Goal: Task Accomplishment & Management: Complete application form

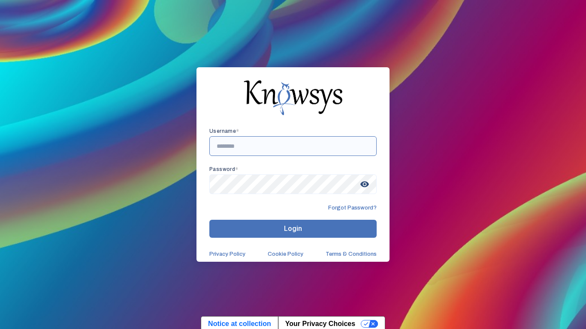
click at [301, 146] on input "text" at bounding box center [292, 146] width 167 height 20
type input "**********"
click at [361, 184] on span "visibility" at bounding box center [364, 184] width 15 height 15
click at [361, 183] on span "visibility_off" at bounding box center [364, 184] width 15 height 15
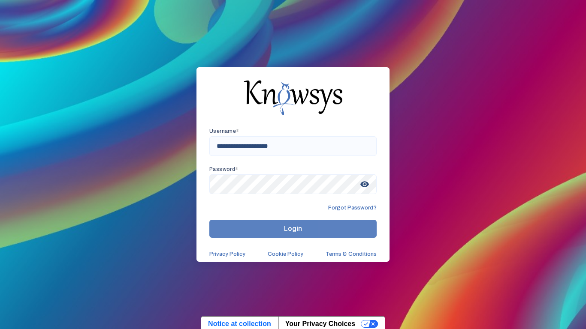
click at [349, 229] on button "Login" at bounding box center [292, 229] width 167 height 18
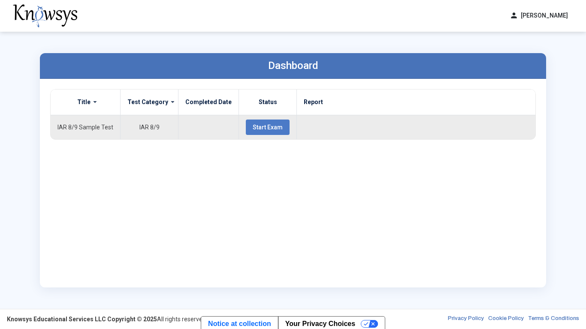
click at [252, 131] on button "Start Exam" at bounding box center [268, 127] width 44 height 15
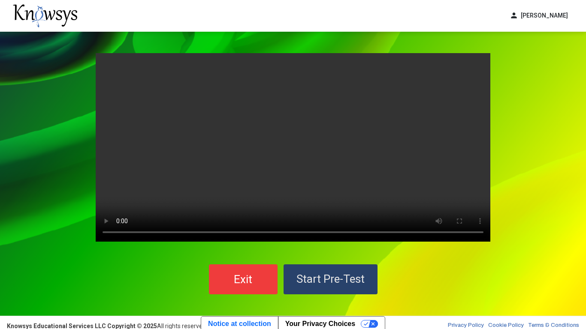
click at [313, 277] on span "Start Pre-Test" at bounding box center [330, 279] width 68 height 13
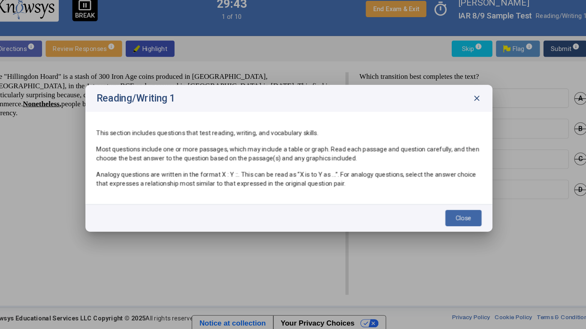
click at [448, 220] on button "Close" at bounding box center [458, 221] width 34 height 15
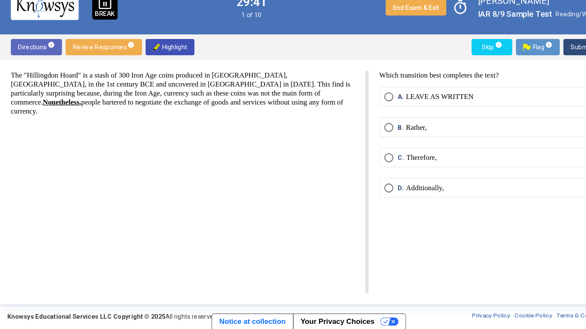
scroll to position [2, 0]
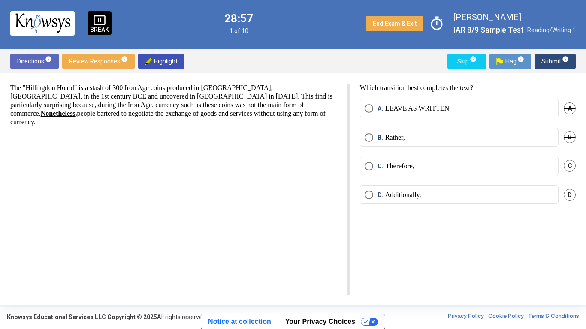
click at [364, 168] on mat-radio-button "C. Therefore," at bounding box center [459, 166] width 199 height 18
click at [365, 169] on span "Select an option" at bounding box center [368, 166] width 9 height 9
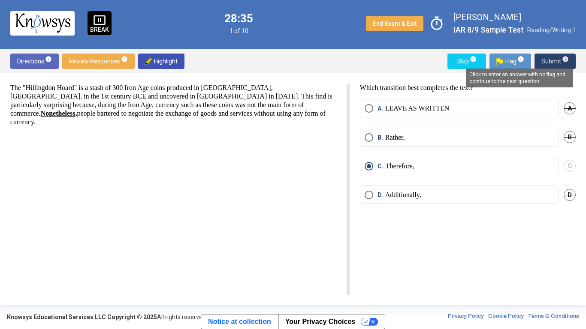
click at [564, 58] on span "info" at bounding box center [565, 59] width 7 height 7
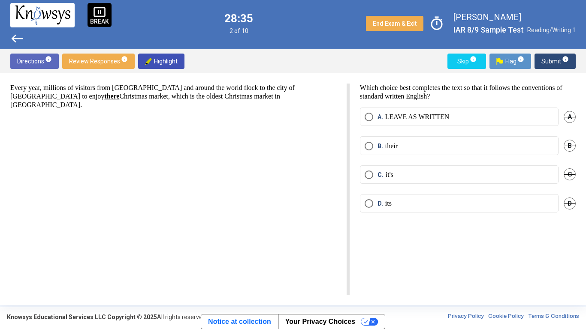
scroll to position [0, 0]
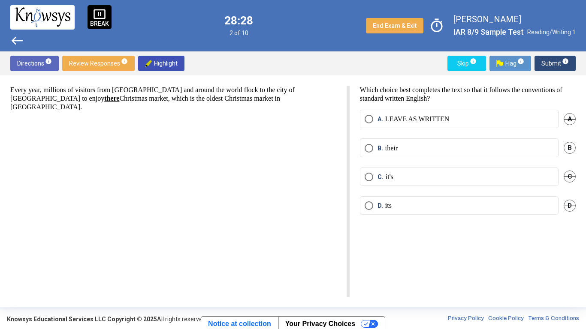
click at [404, 149] on label "B. their" at bounding box center [458, 148] width 189 height 9
click at [554, 65] on span "Submit info" at bounding box center [554, 63] width 27 height 15
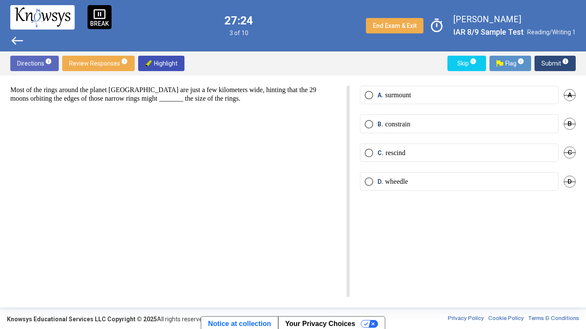
click at [277, 105] on div "Most of the rings around the planet [GEOGRAPHIC_DATA] are just a few kilometers…" at bounding box center [179, 191] width 339 height 211
click at [565, 184] on span "D" at bounding box center [569, 182] width 12 height 12
click at [367, 156] on span "Select an option" at bounding box center [368, 153] width 9 height 9
click at [459, 123] on label "B. constrain" at bounding box center [458, 124] width 189 height 9
click at [552, 59] on span "Submit info" at bounding box center [554, 63] width 27 height 15
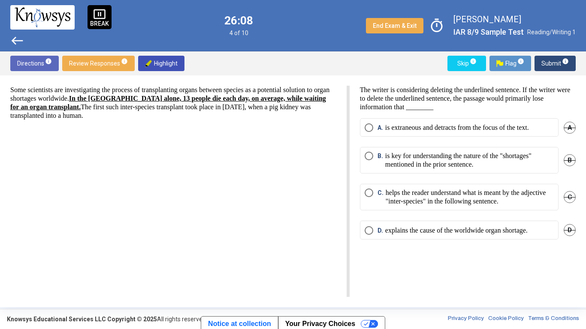
click at [565, 229] on span "D" at bounding box center [569, 230] width 12 height 12
click at [456, 132] on p "is extraneous and detracts from the focus of the text." at bounding box center [457, 127] width 144 height 9
click at [565, 200] on span "C" at bounding box center [569, 197] width 12 height 12
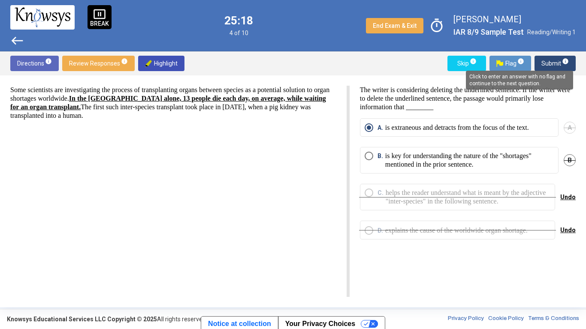
click at [565, 63] on span "info" at bounding box center [565, 61] width 7 height 7
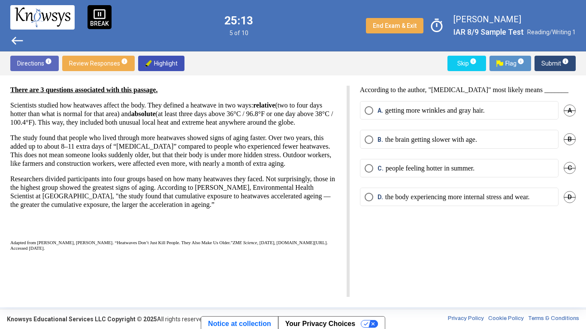
click at [319, 81] on div "There are 3 questions associated with this passage. Scientists studied how heat…" at bounding box center [293, 191] width 586 height 232
click at [418, 199] on p "the body experiencing more internal stress and wear." at bounding box center [457, 197] width 144 height 9
click at [554, 65] on span "Submit info" at bounding box center [554, 63] width 27 height 15
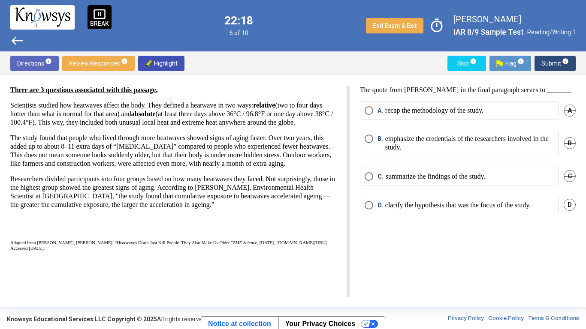
drag, startPoint x: 21, startPoint y: 215, endPoint x: 38, endPoint y: 217, distance: 17.7
click at [38, 217] on p "Researchers divided participants into four groups based on how many heatwaves t…" at bounding box center [173, 196] width 326 height 43
click at [48, 218] on p "Researchers divided participants into four groups based on how many heatwaves t…" at bounding box center [173, 196] width 326 height 43
click at [382, 30] on button "End Exam & Exit" at bounding box center [394, 25] width 57 height 15
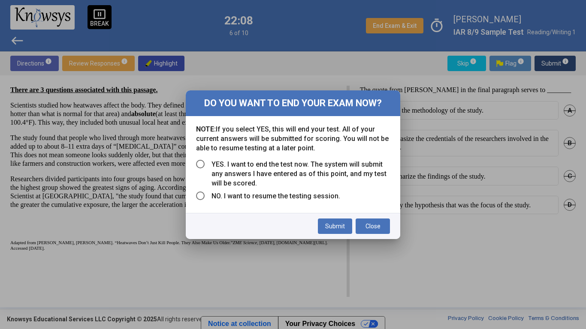
click at [202, 161] on span "Select an option" at bounding box center [200, 164] width 9 height 9
click at [334, 229] on span "Submit" at bounding box center [335, 226] width 20 height 7
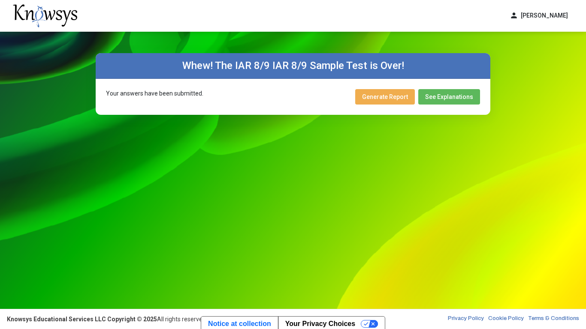
click at [380, 99] on span "Generate Report" at bounding box center [385, 96] width 46 height 7
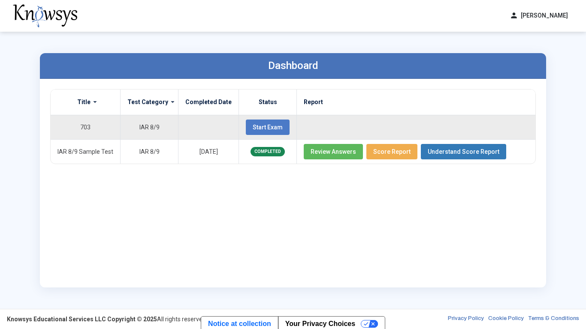
click at [264, 129] on span "Start Exam" at bounding box center [268, 127] width 30 height 7
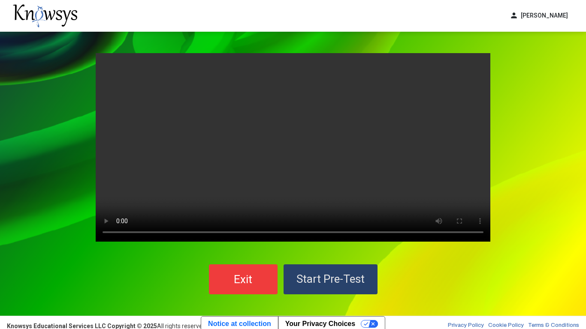
click at [298, 265] on button "Start Pre-Test" at bounding box center [330, 280] width 94 height 30
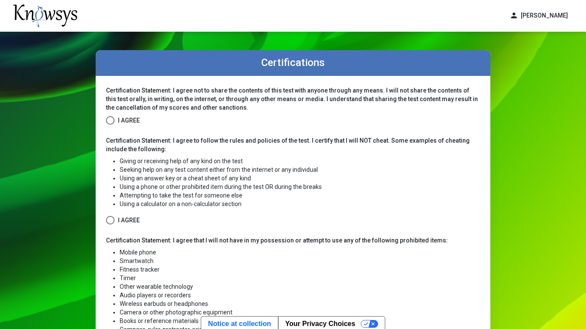
scroll to position [5, 0]
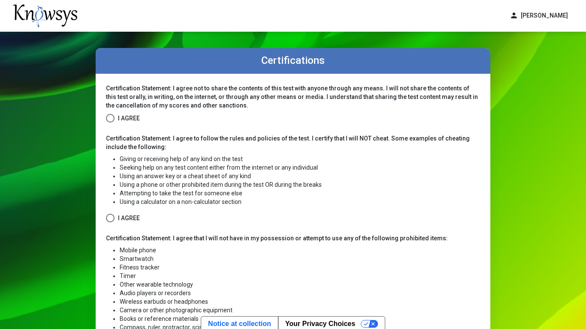
click at [116, 115] on label "I Agree" at bounding box center [123, 118] width 34 height 11
click at [111, 220] on span at bounding box center [110, 218] width 9 height 9
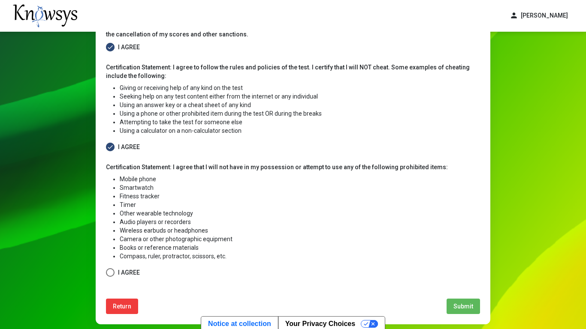
scroll to position [81, 0]
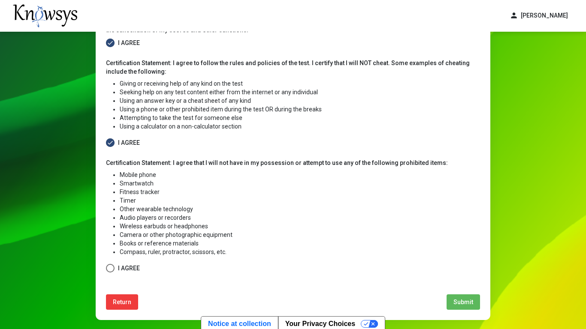
click at [108, 272] on span at bounding box center [110, 268] width 9 height 9
click at [461, 277] on span "Submit" at bounding box center [463, 302] width 20 height 7
select select
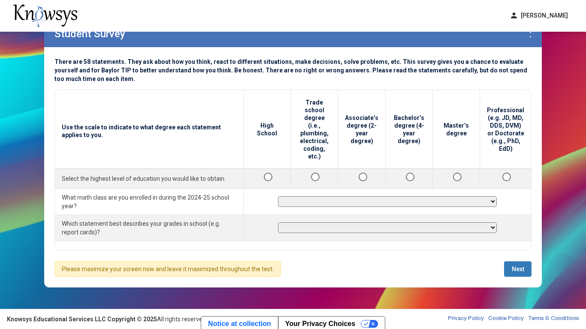
scroll to position [32, 0]
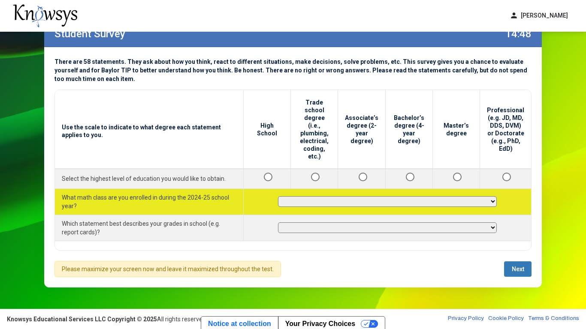
click at [324, 196] on select "**********" at bounding box center [387, 201] width 219 height 11
select select "**********"
click at [281, 196] on select "**********" at bounding box center [387, 201] width 219 height 11
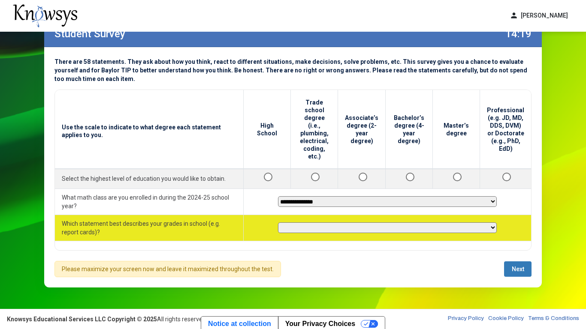
click at [296, 225] on select "**********" at bounding box center [387, 228] width 219 height 11
select select "**********"
click at [281, 223] on select "**********" at bounding box center [387, 228] width 219 height 11
click at [300, 224] on select "**********" at bounding box center [387, 228] width 219 height 11
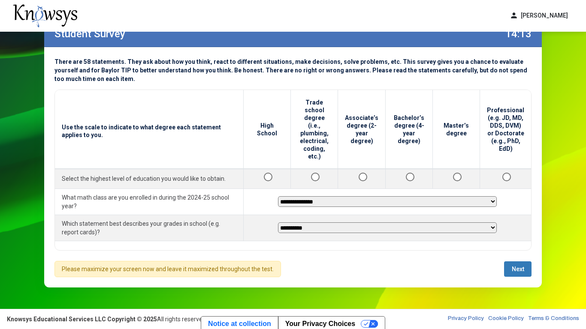
click at [261, 240] on div "**********" at bounding box center [292, 170] width 477 height 161
click at [519, 266] on span "Next" at bounding box center [518, 269] width 12 height 7
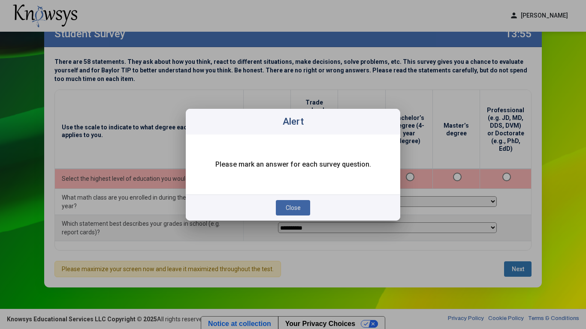
click at [302, 208] on button "Close" at bounding box center [293, 207] width 34 height 15
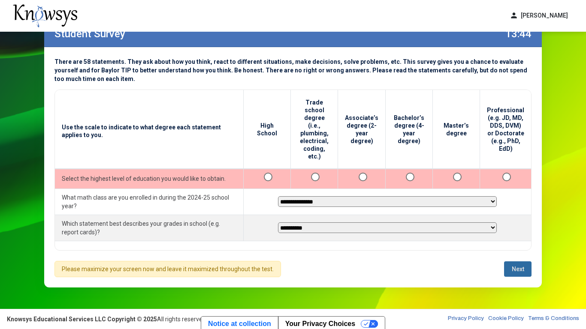
click at [515, 274] on button "Next" at bounding box center [517, 269] width 27 height 15
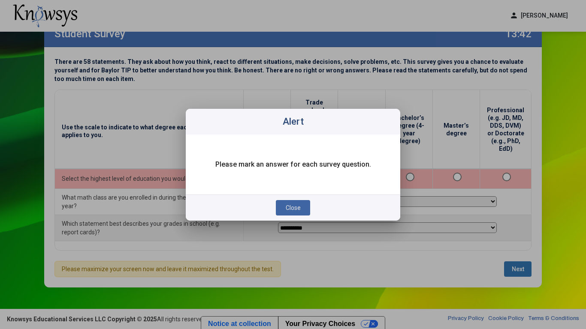
click at [300, 209] on span "Close" at bounding box center [293, 208] width 15 height 7
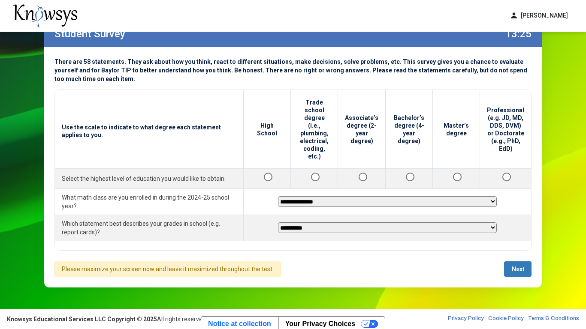
click at [510, 273] on button "Next" at bounding box center [517, 269] width 27 height 15
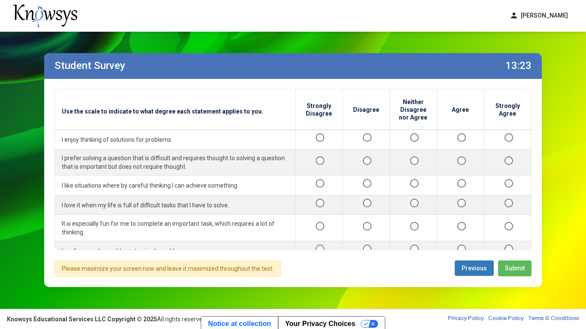
scroll to position [0, 0]
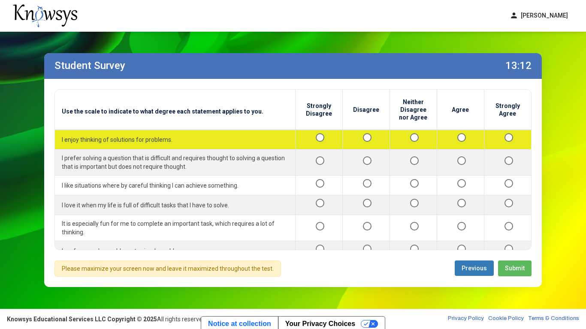
click at [459, 141] on div at bounding box center [460, 139] width 33 height 11
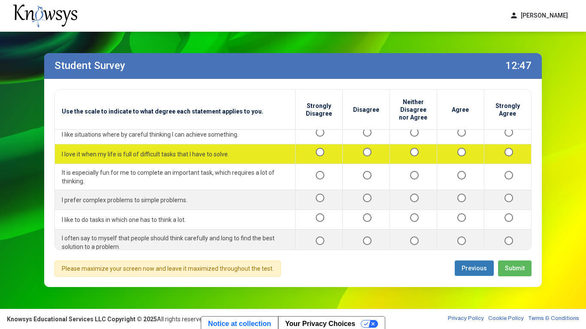
scroll to position [51, 0]
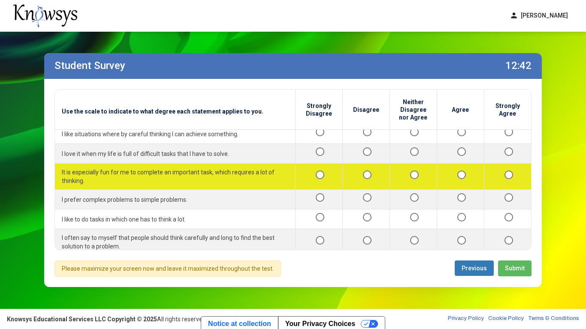
click at [362, 179] on div at bounding box center [365, 177] width 33 height 11
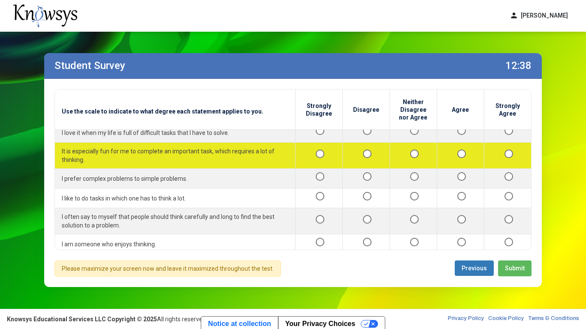
scroll to position [71, 0]
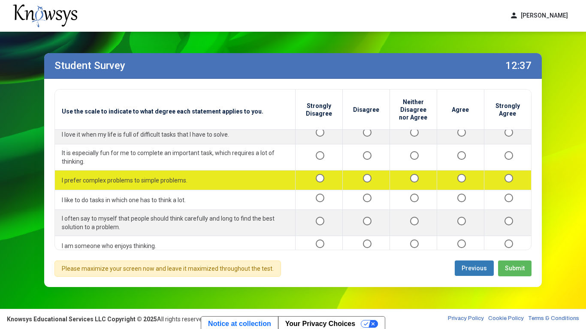
click at [460, 183] on div at bounding box center [460, 180] width 33 height 11
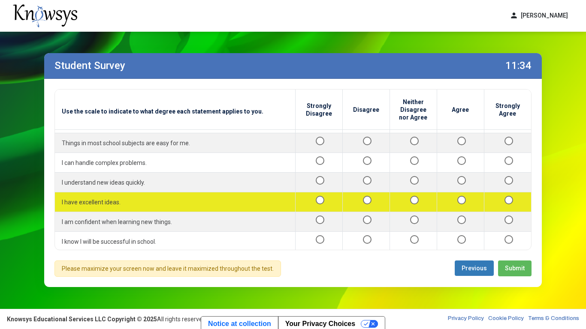
scroll to position [316, 0]
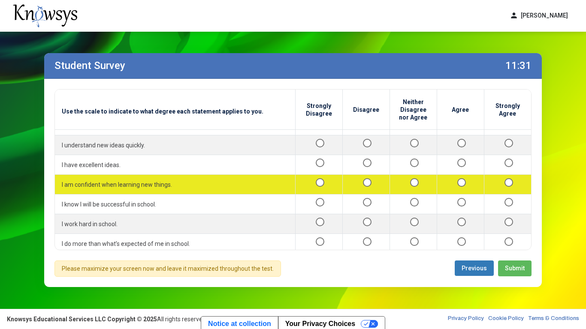
click at [318, 177] on td at bounding box center [318, 185] width 47 height 20
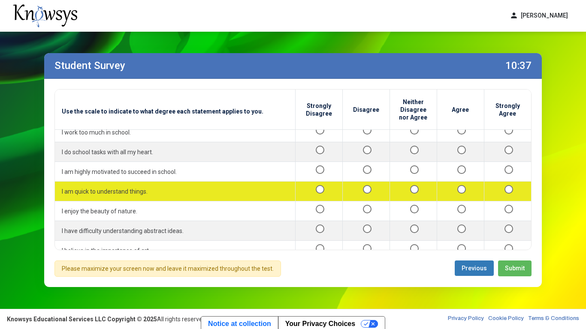
scroll to position [506, 0]
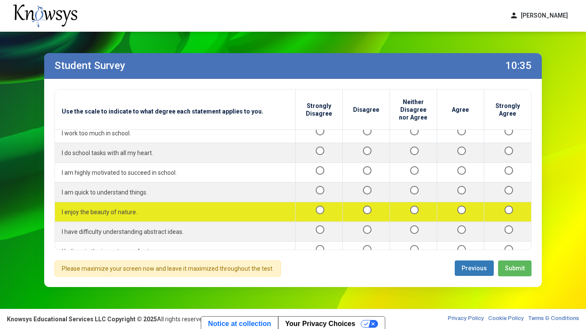
click at [503, 213] on div at bounding box center [507, 212] width 33 height 11
click at [508, 215] on div at bounding box center [507, 212] width 33 height 11
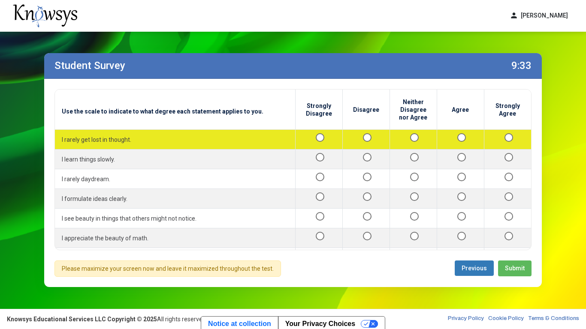
scroll to position [853, 0]
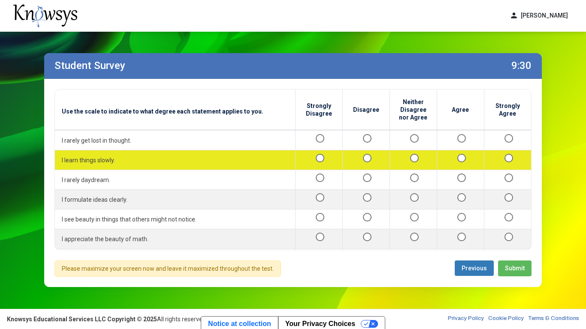
click at [361, 159] on div at bounding box center [365, 160] width 33 height 11
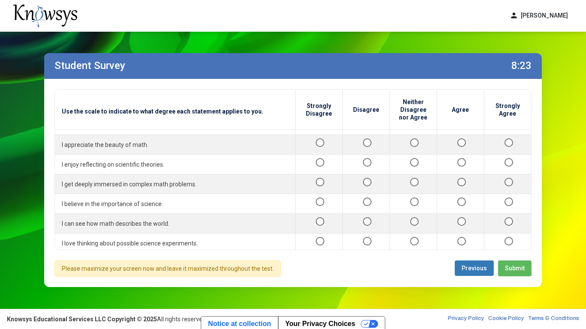
scroll to position [990, 0]
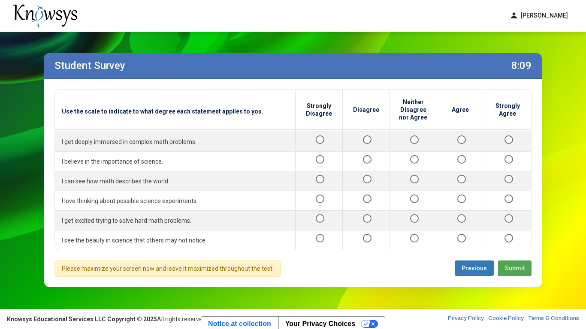
click at [509, 268] on span "Submit" at bounding box center [515, 268] width 20 height 7
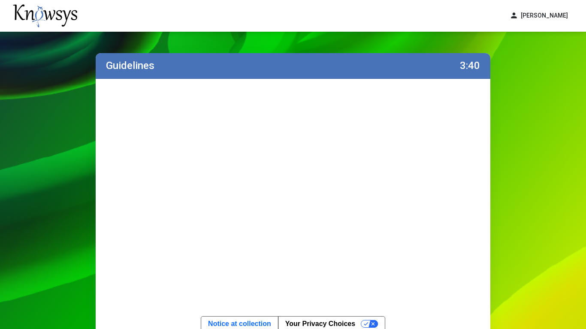
click at [153, 277] on div "Submit and Start Timed Exam" at bounding box center [293, 224] width 394 height 291
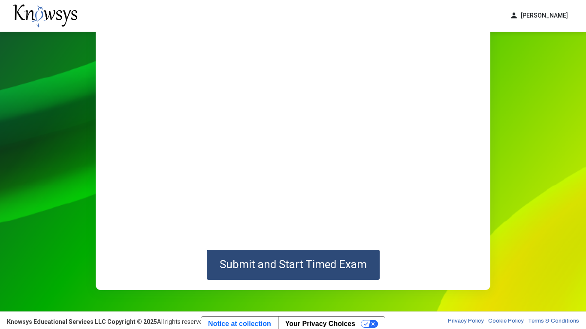
scroll to position [78, 0]
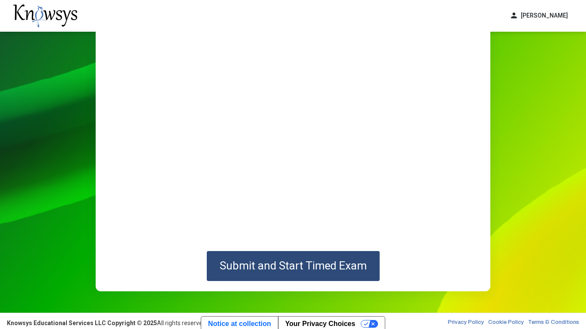
click at [268, 266] on span "Submit and Start Timed Exam" at bounding box center [293, 265] width 147 height 13
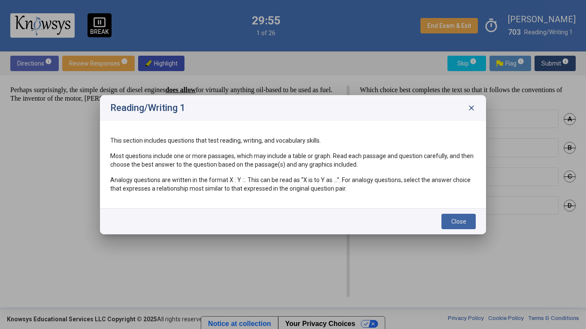
click at [451, 229] on button "Close" at bounding box center [458, 221] width 34 height 15
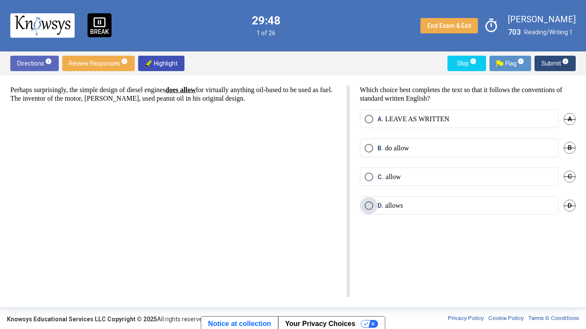
click at [376, 208] on span "D. allows" at bounding box center [388, 206] width 30 height 9
click at [551, 66] on span "Submit info" at bounding box center [554, 63] width 27 height 15
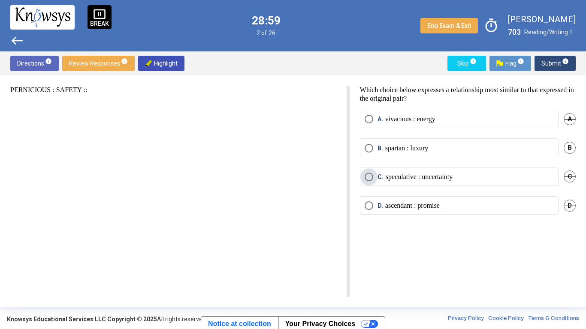
click at [369, 177] on span "Select an option" at bounding box center [368, 177] width 9 height 9
click at [549, 60] on span "Submit info" at bounding box center [554, 63] width 27 height 15
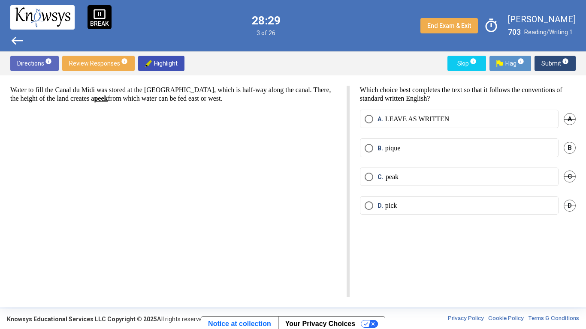
click at [565, 209] on span "D" at bounding box center [569, 206] width 12 height 12
click at [565, 118] on span "A" at bounding box center [569, 119] width 12 height 12
click at [565, 121] on span "Undo" at bounding box center [567, 119] width 15 height 7
click at [489, 144] on label "B. pique" at bounding box center [458, 148] width 189 height 9
click at [559, 62] on span "Submit info" at bounding box center [554, 63] width 27 height 15
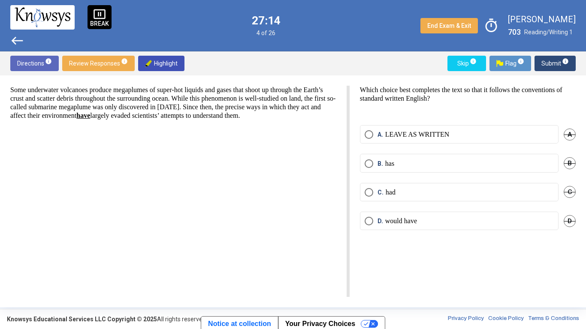
click at [366, 162] on span "Select an option" at bounding box center [368, 163] width 9 height 9
click at [548, 67] on span "Submit info" at bounding box center [554, 63] width 27 height 15
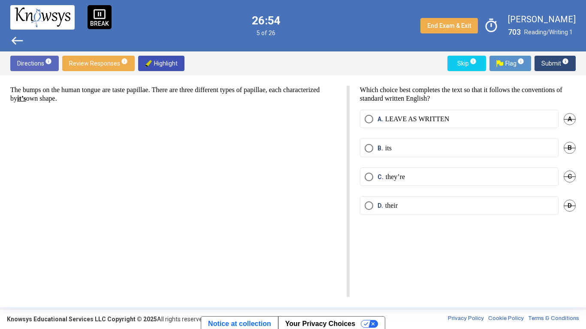
click at [371, 148] on span "Select an option" at bounding box center [368, 148] width 9 height 9
click at [391, 209] on p "their" at bounding box center [391, 206] width 12 height 9
click at [550, 70] on span "Submit info" at bounding box center [554, 63] width 27 height 15
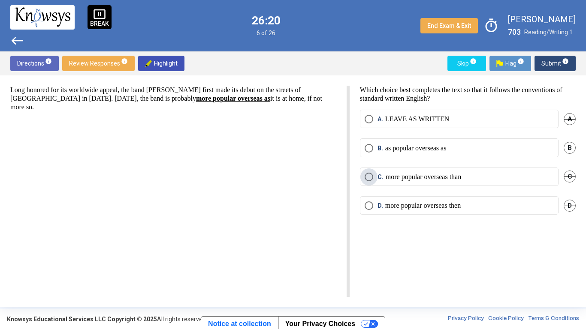
click at [369, 178] on span "Select an option" at bounding box center [368, 177] width 9 height 9
click at [557, 66] on span "Submit info" at bounding box center [554, 63] width 27 height 15
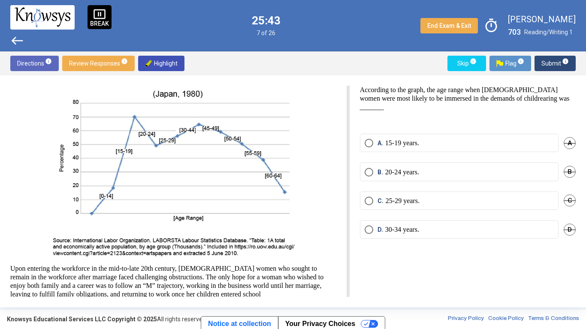
scroll to position [31, 0]
click at [565, 146] on span "A" at bounding box center [569, 143] width 12 height 12
click at [407, 232] on p "30-34 years." at bounding box center [402, 230] width 34 height 9
click at [551, 62] on span "Submit info" at bounding box center [554, 63] width 27 height 15
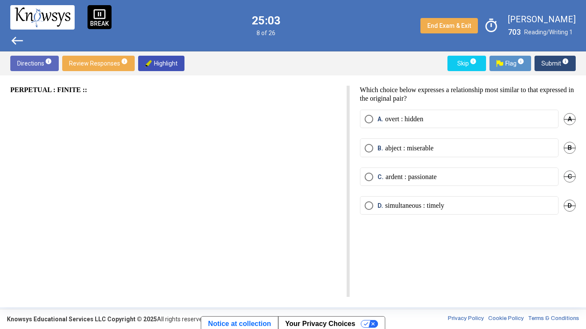
scroll to position [0, 0]
click at [376, 209] on span "D. simultaneous : timely" at bounding box center [408, 206] width 71 height 9
click at [555, 60] on span "Submit info" at bounding box center [554, 63] width 27 height 15
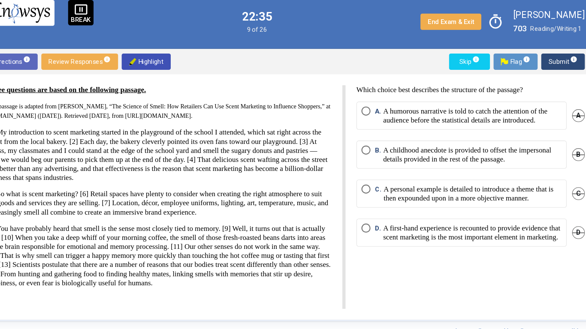
click at [420, 93] on p "Which choice best describes the structure of the passage?" at bounding box center [468, 90] width 216 height 9
click at [565, 120] on span "A" at bounding box center [569, 114] width 12 height 12
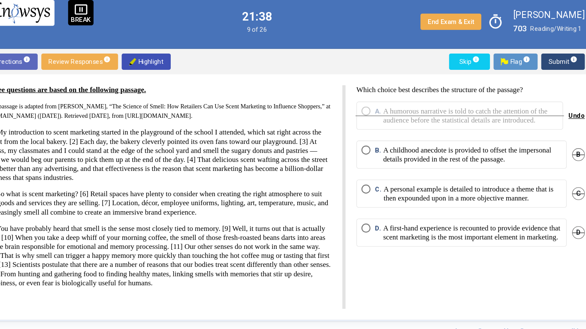
click at [426, 234] on p "A first-hand experience is recounted to provide evidence that scent marketing i…" at bounding box center [469, 225] width 169 height 17
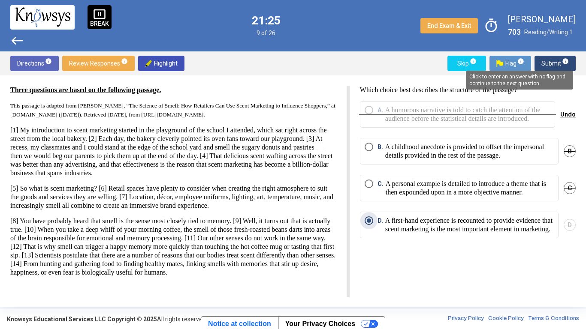
click at [562, 60] on span "info" at bounding box center [565, 61] width 7 height 7
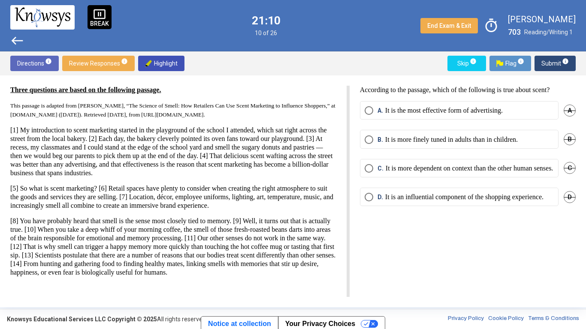
click at [565, 203] on span "D" at bounding box center [569, 197] width 12 height 12
click at [565, 139] on span "B" at bounding box center [569, 139] width 12 height 12
click at [565, 172] on span "C" at bounding box center [569, 168] width 12 height 12
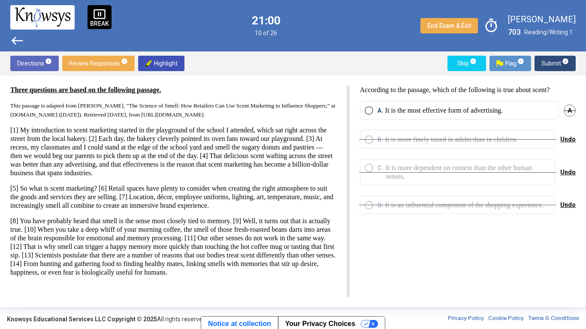
click at [489, 112] on p "It is the most effective form of advertising." at bounding box center [443, 110] width 117 height 9
drag, startPoint x: 248, startPoint y: 164, endPoint x: 296, endPoint y: 174, distance: 48.6
click at [296, 174] on p "[1] My introduction to scent marketing started in the playground of the school …" at bounding box center [173, 151] width 326 height 51
click at [169, 69] on span "Highlight" at bounding box center [161, 63] width 33 height 15
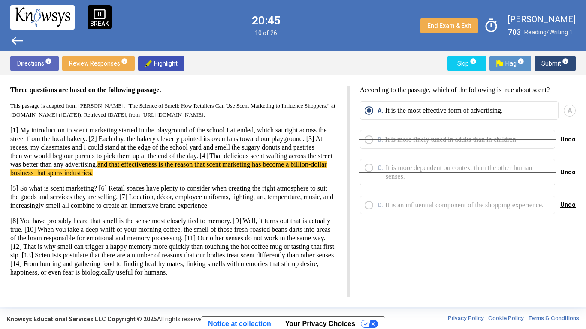
click at [252, 172] on span "and that effectiveness is the reason that scent marketing has become a billion-…" at bounding box center [168, 169] width 316 height 16
click at [554, 64] on span "Submit info" at bounding box center [554, 63] width 27 height 15
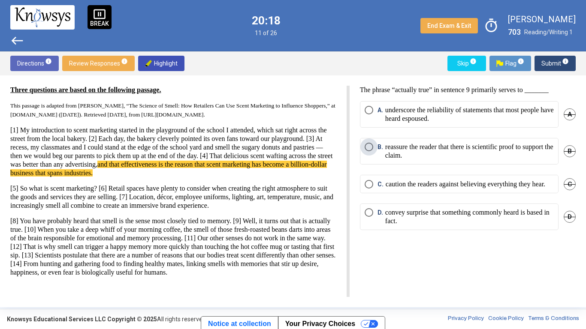
click at [414, 153] on p "reassure the reader that there is scientific proof to support the claim." at bounding box center [469, 151] width 169 height 17
click at [421, 230] on mat-radio-button "D. convey surprise that something commonly heard is based in fact." at bounding box center [459, 217] width 199 height 27
click at [422, 219] on p "convey surprise that something commonly heard is based in fact." at bounding box center [469, 216] width 169 height 17
click at [552, 68] on span "Submit info" at bounding box center [554, 63] width 27 height 15
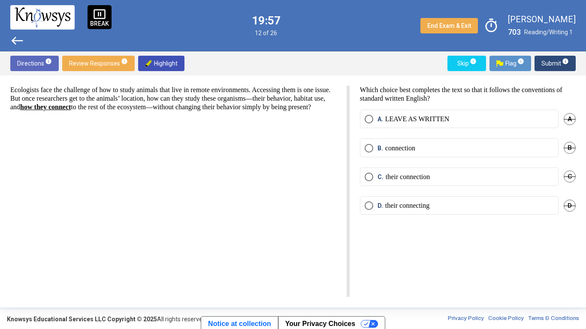
scroll to position [0, 0]
click at [394, 179] on p "their connection" at bounding box center [407, 177] width 45 height 9
click at [552, 67] on span "Submit info" at bounding box center [554, 63] width 27 height 15
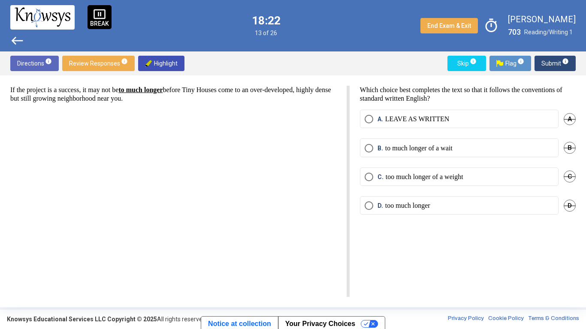
click at [565, 175] on span "C" at bounding box center [569, 177] width 12 height 12
click at [391, 212] on mat-radio-button "D. too much longer" at bounding box center [459, 205] width 199 height 18
click at [372, 207] on span "Select an option" at bounding box center [368, 206] width 9 height 9
click at [548, 68] on span "Submit info" at bounding box center [554, 63] width 27 height 15
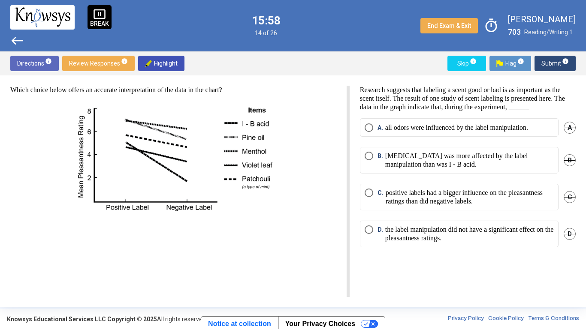
click at [565, 240] on span "D" at bounding box center [569, 234] width 12 height 12
click at [478, 132] on p "all odors were influenced by the label manipulation." at bounding box center [456, 127] width 143 height 9
click at [558, 61] on span "Submit info" at bounding box center [554, 63] width 27 height 15
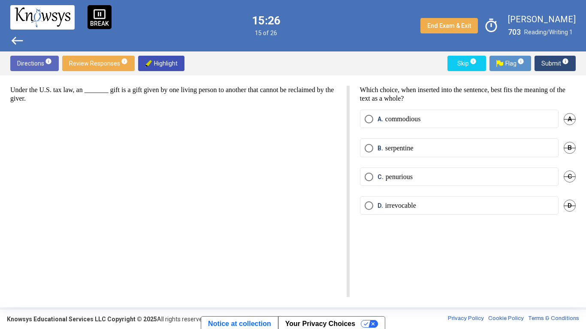
click at [412, 207] on p "irrevocable" at bounding box center [400, 206] width 31 height 9
click at [562, 63] on span "info" at bounding box center [565, 61] width 7 height 7
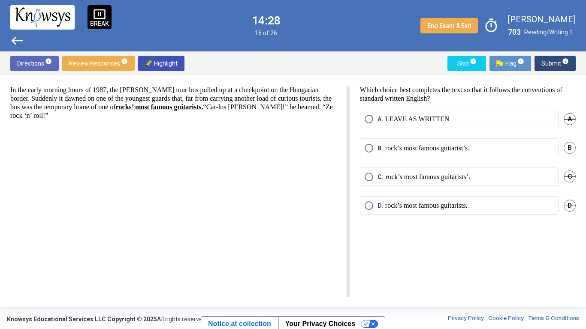
click at [423, 179] on p "rock’s most famous guitarists’." at bounding box center [427, 177] width 84 height 9
click at [424, 210] on mat-radio-button "D. rock’s most famous guitarists." at bounding box center [459, 205] width 199 height 18
click at [424, 205] on p "rock’s most famous guitarists." at bounding box center [426, 206] width 82 height 9
click at [551, 60] on span "Submit info" at bounding box center [554, 63] width 27 height 15
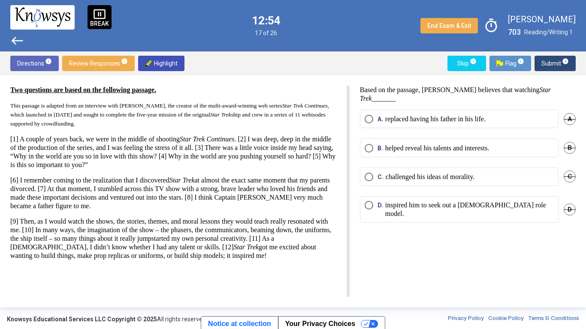
click at [565, 175] on span "C" at bounding box center [569, 177] width 12 height 12
click at [565, 120] on span "A" at bounding box center [569, 119] width 12 height 12
click at [565, 118] on span "Undo" at bounding box center [567, 119] width 15 height 7
click at [565, 122] on span "A" at bounding box center [569, 119] width 12 height 12
click at [565, 176] on span "Undo" at bounding box center [567, 176] width 15 height 7
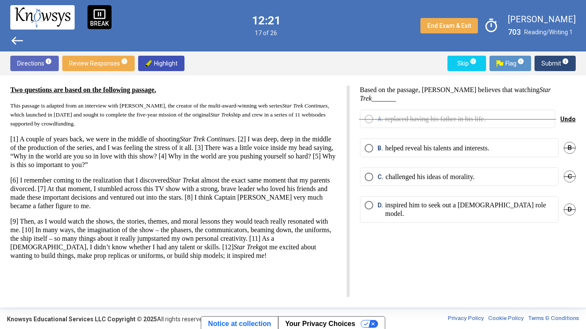
click at [565, 205] on span "D" at bounding box center [569, 210] width 12 height 12
click at [484, 150] on p "helped reveal his talents and interests." at bounding box center [437, 148] width 104 height 9
click at [553, 57] on span "Submit info" at bounding box center [554, 63] width 27 height 15
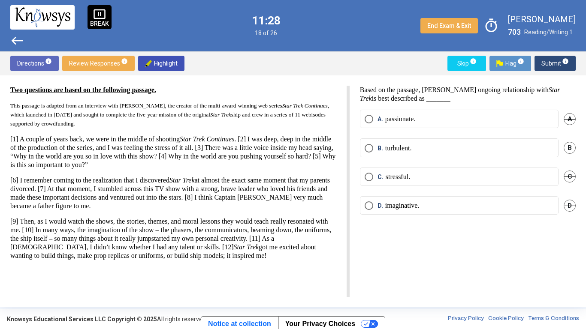
click at [415, 120] on p "passionate." at bounding box center [400, 119] width 30 height 9
click at [550, 61] on span "Submit info" at bounding box center [554, 63] width 27 height 15
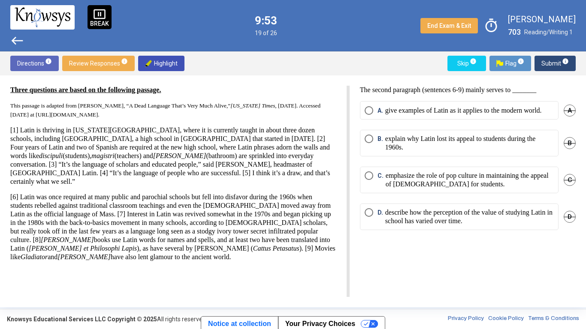
click at [418, 111] on p "give examples of Latin as it applies to the modern world." at bounding box center [463, 110] width 156 height 9
click at [407, 184] on p "emphasize the role of pop culture in maintaining the appeal of [DEMOGRAPHIC_DAT…" at bounding box center [469, 180] width 168 height 17
click at [550, 62] on span "Submit info" at bounding box center [554, 63] width 27 height 15
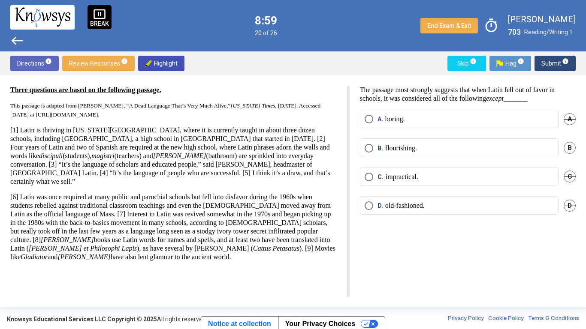
click at [437, 150] on label "B. flourishing." at bounding box center [458, 148] width 189 height 9
click at [544, 67] on span "Submit info" at bounding box center [554, 63] width 27 height 15
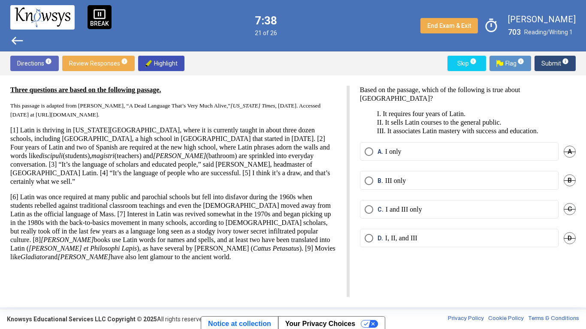
click at [436, 209] on label "C. I and III only" at bounding box center [458, 209] width 189 height 9
click at [550, 65] on span "Submit info" at bounding box center [554, 63] width 27 height 15
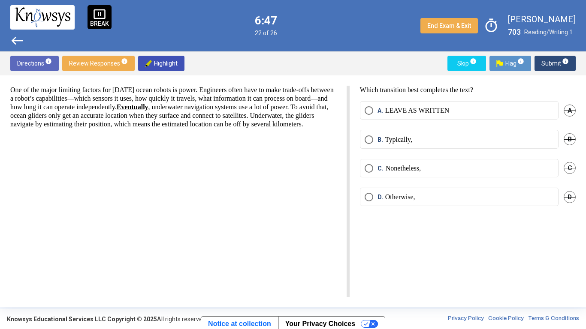
click at [436, 141] on label "B. Typically," at bounding box center [458, 139] width 189 height 9
click at [550, 65] on span "Submit info" at bounding box center [554, 63] width 27 height 15
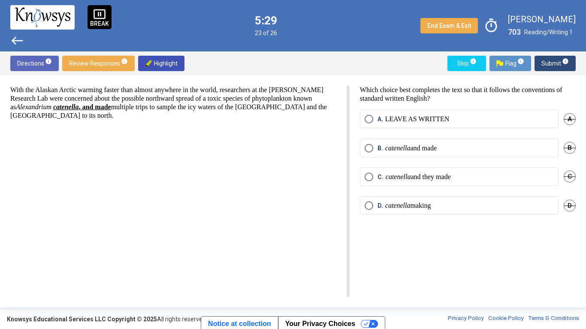
click at [475, 181] on label "C. catenella and they made" at bounding box center [458, 177] width 189 height 9
click at [553, 69] on span "Submit info" at bounding box center [554, 63] width 27 height 15
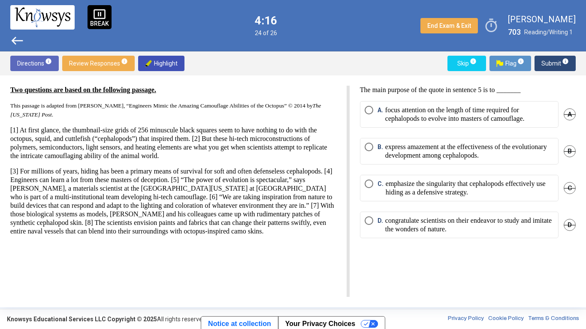
click at [500, 150] on p "express amazement at the effectiveness of the evolutionary development among ce…" at bounding box center [469, 151] width 169 height 17
click at [548, 64] on span "Submit info" at bounding box center [554, 63] width 27 height 15
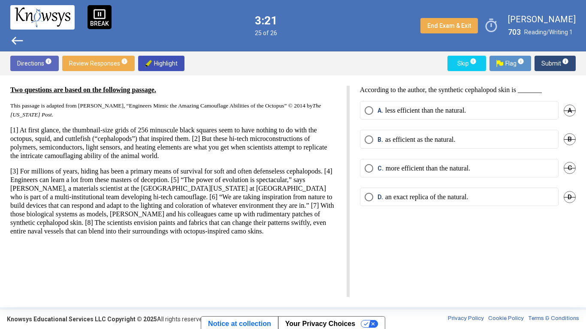
click at [509, 141] on label "B. as efficient as the natural." at bounding box center [458, 139] width 189 height 9
click at [551, 69] on span "Submit info" at bounding box center [554, 63] width 27 height 15
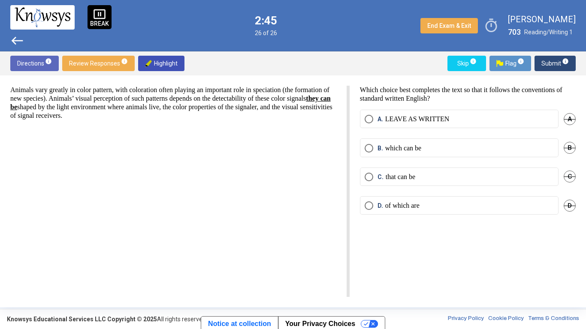
click at [484, 174] on label "C. that can be" at bounding box center [458, 177] width 189 height 9
click at [492, 147] on label "B. which can be" at bounding box center [458, 148] width 189 height 9
click at [552, 66] on span "Submit info" at bounding box center [554, 63] width 27 height 15
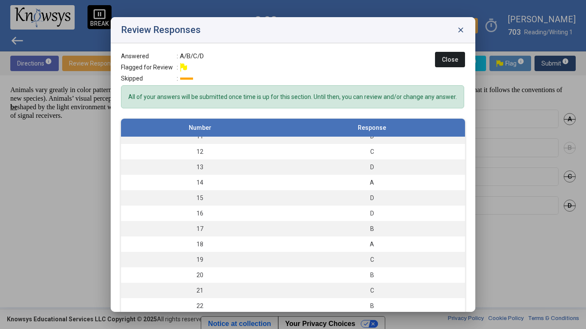
scroll to position [165, 0]
click at [450, 57] on span "Close" at bounding box center [450, 59] width 16 height 7
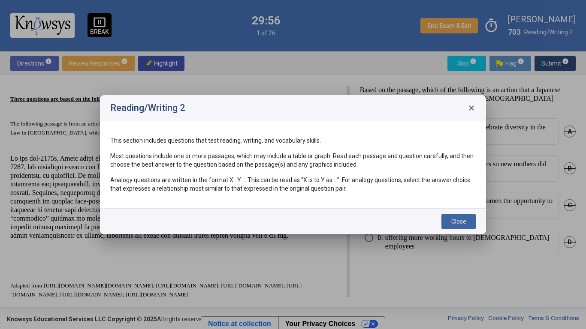
click at [452, 226] on button "Close" at bounding box center [458, 221] width 34 height 15
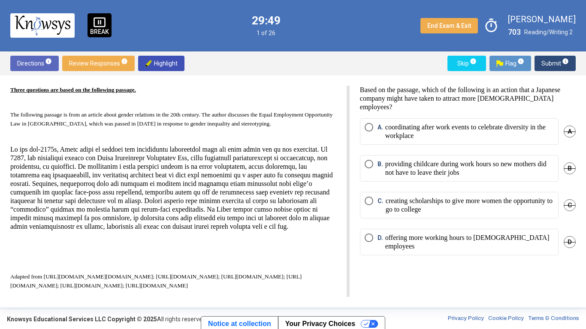
scroll to position [36, 0]
click at [497, 169] on p "providing childcare during work hours so new mothers did not have to leave thei…" at bounding box center [469, 168] width 169 height 17
click at [556, 64] on span "Submit info" at bounding box center [554, 63] width 27 height 15
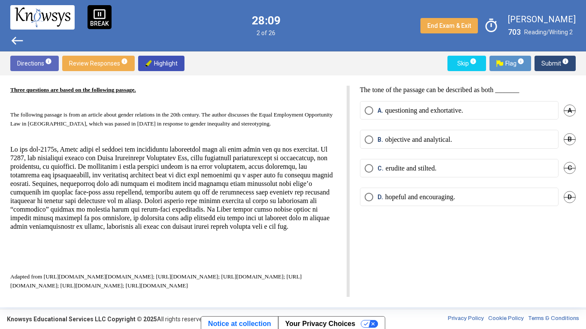
click at [519, 135] on label "B. objective and analytical." at bounding box center [458, 139] width 189 height 9
click at [553, 64] on span "Submit info" at bounding box center [554, 63] width 27 height 15
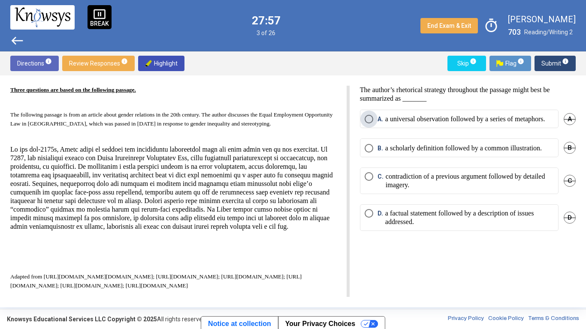
click at [531, 120] on p "a universal observation followed by a series of metaphors." at bounding box center [465, 119] width 160 height 9
click at [536, 123] on p "a universal observation followed by a series of metaphors." at bounding box center [465, 119] width 160 height 9
click at [459, 153] on p "a scholarly definition followed by a common illustration." at bounding box center [463, 148] width 156 height 9
click at [557, 64] on span "Submit info" at bounding box center [554, 63] width 27 height 15
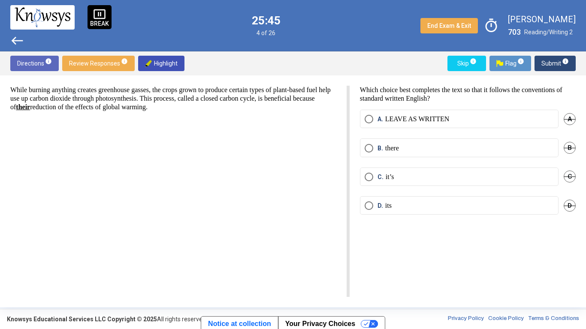
click at [374, 207] on span "D. its" at bounding box center [382, 206] width 18 height 9
click at [546, 67] on span "Submit info" at bounding box center [554, 63] width 27 height 15
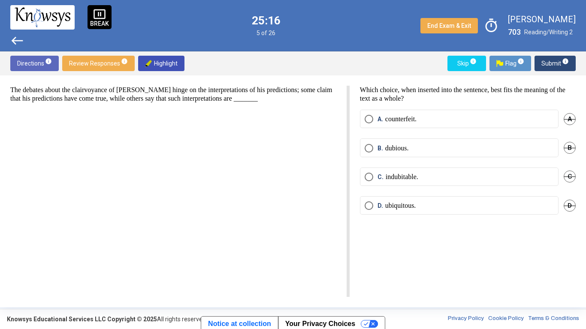
click at [175, 256] on div "The debates about the clairvoyance of [PERSON_NAME] hinge on the interpretation…" at bounding box center [179, 191] width 339 height 211
click at [369, 178] on span "Select an option" at bounding box center [368, 177] width 9 height 9
click at [549, 62] on span "Submit info" at bounding box center [554, 63] width 27 height 15
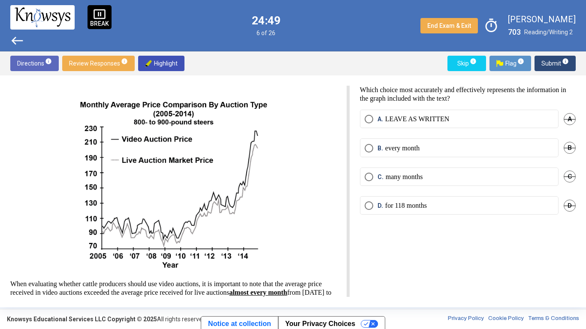
scroll to position [44, 0]
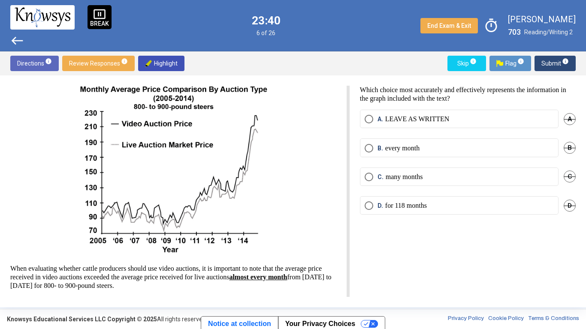
click at [409, 120] on p "LEAVE AS WRITTEN" at bounding box center [417, 119] width 64 height 9
click at [551, 66] on span "Submit info" at bounding box center [554, 63] width 27 height 15
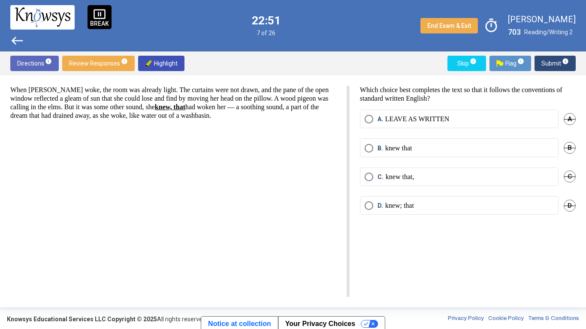
click at [412, 147] on p "knew that" at bounding box center [398, 148] width 27 height 9
click at [433, 208] on label "D. knew; that" at bounding box center [458, 206] width 189 height 9
click at [548, 69] on span "Submit info" at bounding box center [554, 63] width 27 height 15
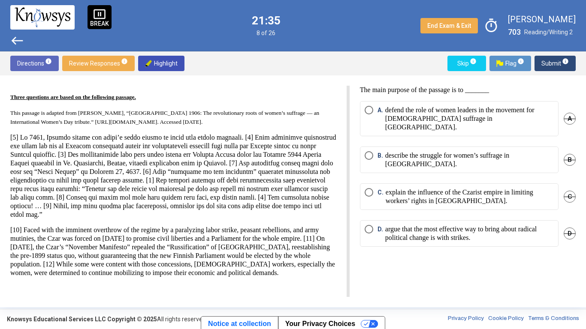
scroll to position [13, 0]
click at [565, 228] on span "D" at bounding box center [569, 234] width 12 height 12
click at [468, 188] on p "explain the influence of the Czarist empire in limiting workers’ rights in [GEO…" at bounding box center [469, 196] width 168 height 17
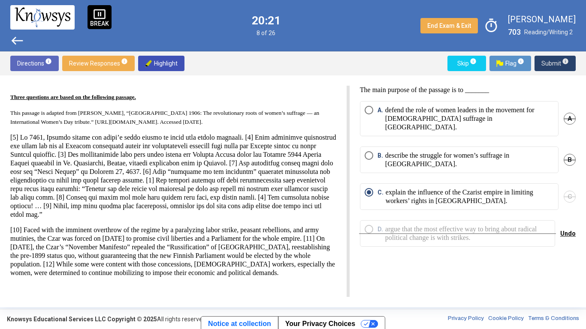
click at [552, 64] on span "Submit info" at bounding box center [554, 63] width 27 height 15
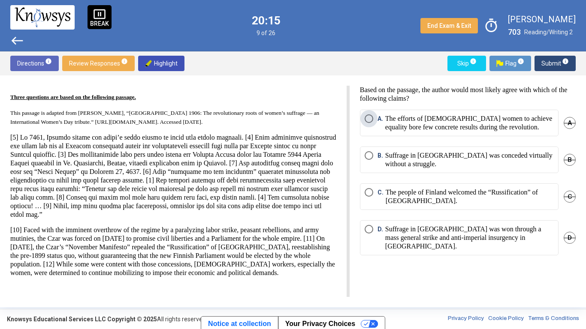
click at [435, 128] on p "The efforts of [DEMOGRAPHIC_DATA] women to achieve equality bore few concrete r…" at bounding box center [469, 122] width 169 height 17
click at [442, 238] on p "Suffrage in [GEOGRAPHIC_DATA] was won through a mass general strike and anti-im…" at bounding box center [469, 238] width 169 height 26
click at [548, 61] on span "Submit info" at bounding box center [554, 63] width 27 height 15
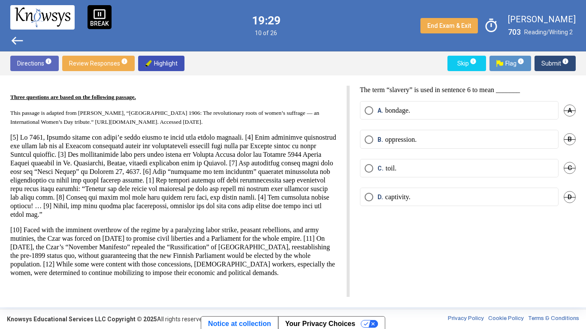
click at [368, 141] on span "Select an option" at bounding box center [368, 139] width 9 height 9
click at [551, 65] on span "Submit info" at bounding box center [554, 63] width 27 height 15
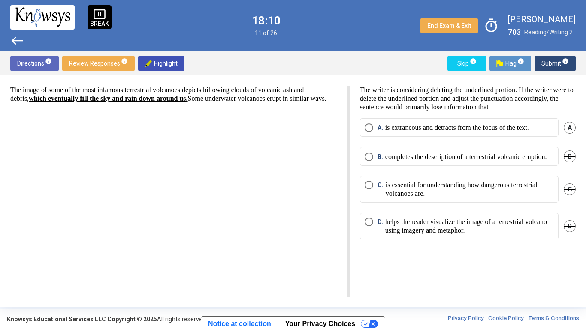
click at [481, 274] on div "The writer is considering deleting the underlined portion. If the writer were t…" at bounding box center [462, 191] width 226 height 211
click at [479, 161] on p "completes the description of a terrestrial volcanic eruption." at bounding box center [466, 157] width 162 height 9
click at [554, 62] on span "Submit info" at bounding box center [554, 63] width 27 height 15
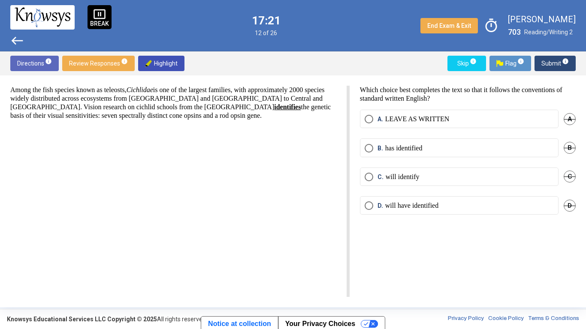
click at [376, 150] on span "B. has identified" at bounding box center [397, 148] width 49 height 9
click at [542, 66] on span "Submit info" at bounding box center [554, 63] width 27 height 15
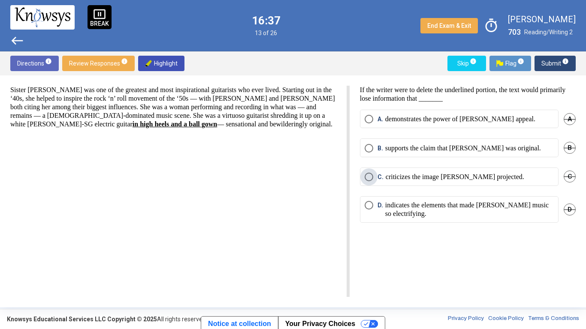
click at [466, 180] on p "criticizes the image [PERSON_NAME] projected." at bounding box center [454, 177] width 138 height 9
click at [501, 211] on p "indicates the elements that made [PERSON_NAME] music so electrifying." at bounding box center [469, 209] width 169 height 17
click at [532, 147] on label "B. supports the claim that [PERSON_NAME] was original." at bounding box center [458, 148] width 189 height 9
click at [554, 63] on span "Submit info" at bounding box center [554, 63] width 27 height 15
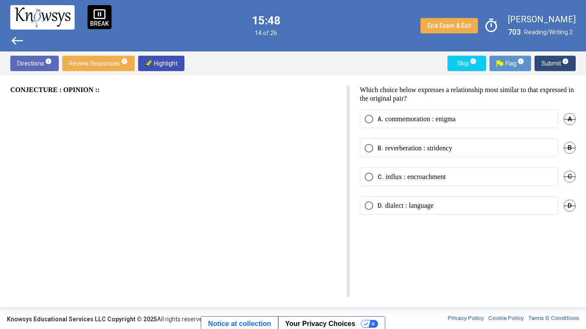
click at [491, 118] on label "A. commemoration : enigma" at bounding box center [458, 119] width 189 height 9
click at [551, 61] on span "Submit info" at bounding box center [554, 63] width 27 height 15
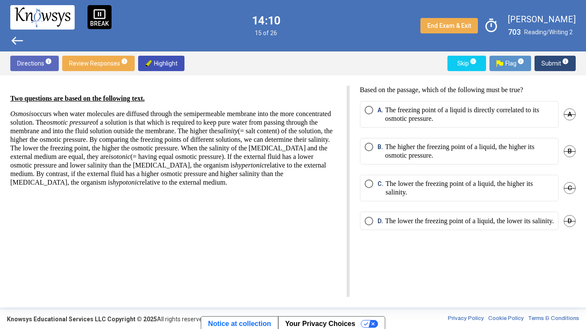
click at [506, 184] on p "The lower the freezing point of a liquid, the higher its salinity." at bounding box center [469, 188] width 168 height 17
click at [551, 64] on span "Submit info" at bounding box center [554, 63] width 27 height 15
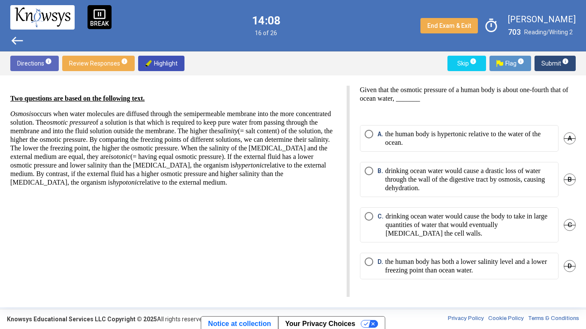
click at [548, 70] on span "Submit info" at bounding box center [554, 63] width 27 height 15
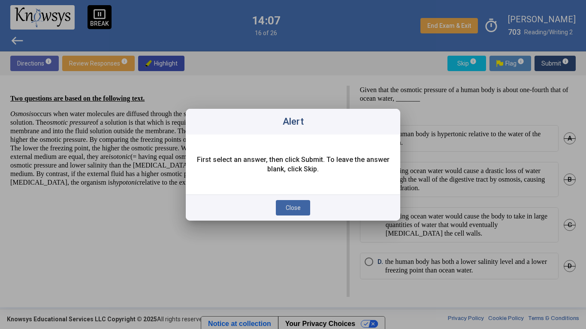
click at [292, 211] on span "Close" at bounding box center [293, 208] width 15 height 7
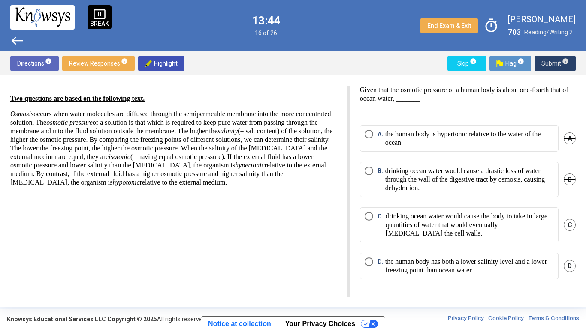
click at [484, 187] on p "drinking ocean water would cause a drastic loss of water through the wall of th…" at bounding box center [469, 180] width 169 height 26
click at [552, 64] on span "Submit info" at bounding box center [554, 63] width 27 height 15
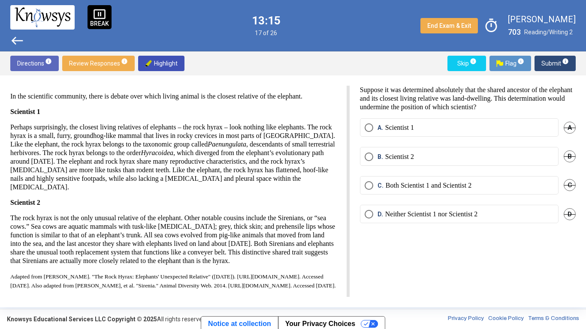
scroll to position [57, 0]
click at [396, 159] on p "Scientist 2" at bounding box center [399, 157] width 29 height 9
click at [553, 63] on span "Submit info" at bounding box center [554, 63] width 27 height 15
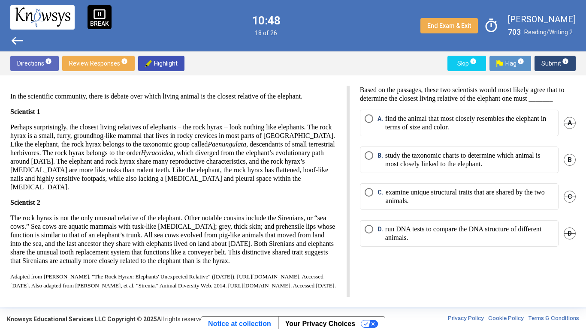
click at [503, 242] on p "run DNA tests to compare the DNA structure of different animals." at bounding box center [469, 233] width 169 height 17
click at [494, 161] on p "study the taxonomic charts to determine which animal is most closely linked to …" at bounding box center [469, 159] width 169 height 17
click at [565, 68] on button "Submit info" at bounding box center [554, 63] width 41 height 15
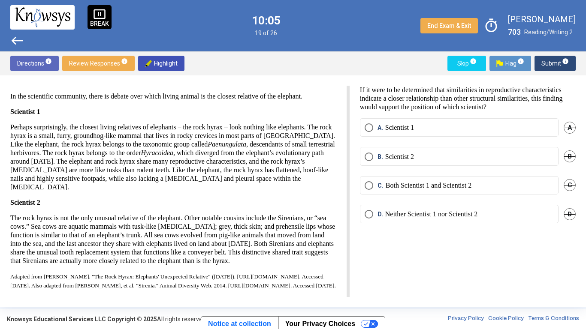
click at [464, 160] on label "B. Scientist 2" at bounding box center [458, 157] width 189 height 9
click at [553, 60] on span "Submit info" at bounding box center [554, 63] width 27 height 15
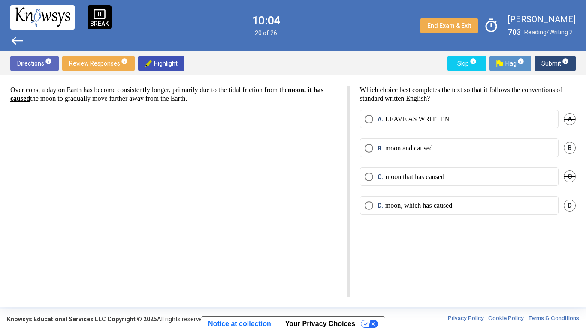
scroll to position [0, 0]
click at [488, 180] on label "[PERSON_NAME] that has caused" at bounding box center [458, 177] width 189 height 9
click at [468, 207] on label "[PERSON_NAME], which has caused" at bounding box center [458, 206] width 189 height 9
click at [554, 62] on span "Submit info" at bounding box center [554, 63] width 27 height 15
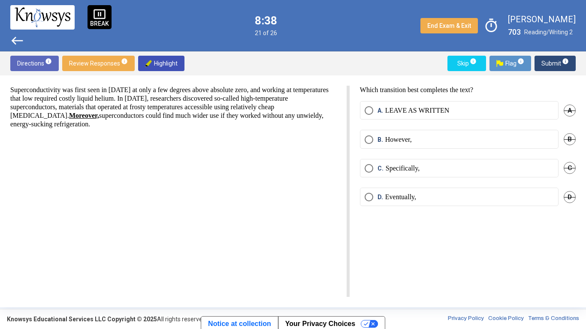
click at [383, 141] on span "B." at bounding box center [381, 139] width 8 height 9
click at [551, 67] on span "Submit info" at bounding box center [554, 63] width 27 height 15
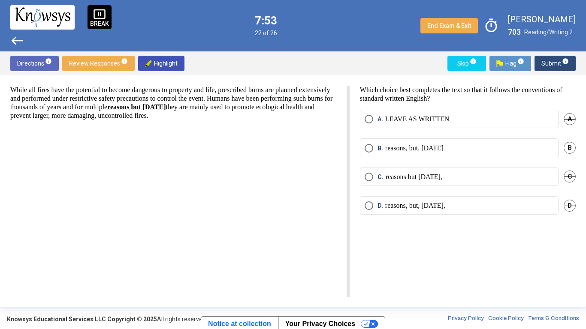
click at [481, 180] on label "C. reasons but [DATE]," at bounding box center [458, 177] width 189 height 9
click at [565, 153] on span "B" at bounding box center [569, 148] width 12 height 12
click at [565, 206] on span "D" at bounding box center [569, 206] width 12 height 12
click at [562, 149] on span "Undo" at bounding box center [567, 147] width 15 height 7
click at [524, 149] on label "B. reasons, but, [DATE]" at bounding box center [458, 148] width 189 height 9
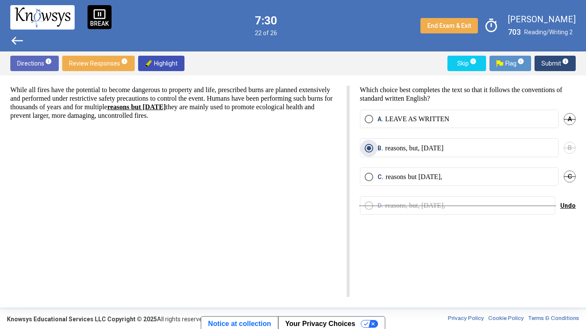
click at [545, 69] on span "Submit info" at bounding box center [554, 63] width 27 height 15
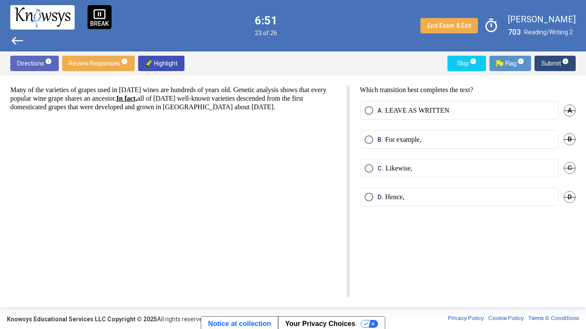
click at [463, 166] on label "C. Likewise," at bounding box center [458, 168] width 189 height 9
click at [546, 65] on span "Submit info" at bounding box center [554, 63] width 27 height 15
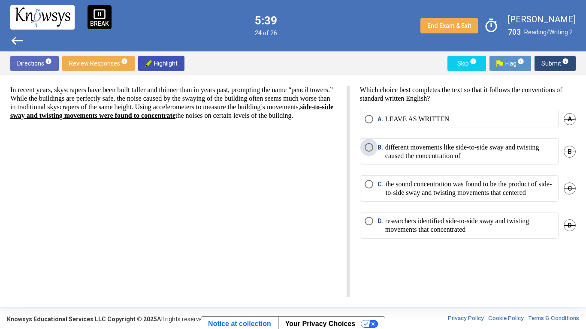
click at [490, 148] on p "different movements like side-to-side sway and twisting caused the concentratio…" at bounding box center [469, 151] width 169 height 17
click at [547, 64] on span "Submit info" at bounding box center [554, 63] width 27 height 15
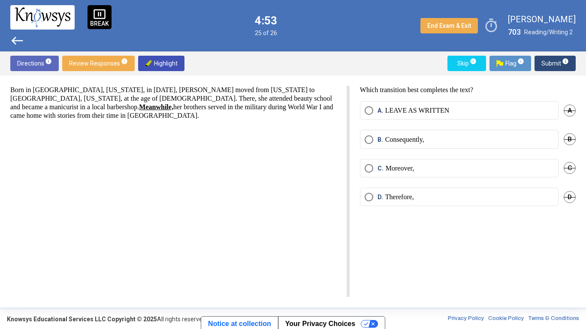
click at [548, 69] on span "Submit info" at bounding box center [554, 63] width 27 height 15
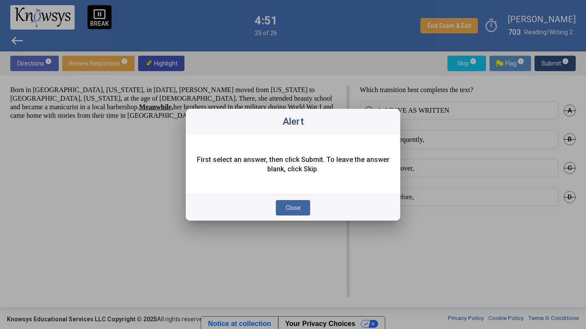
click at [283, 250] on div at bounding box center [293, 164] width 586 height 329
click at [298, 214] on button "Close" at bounding box center [293, 207] width 34 height 15
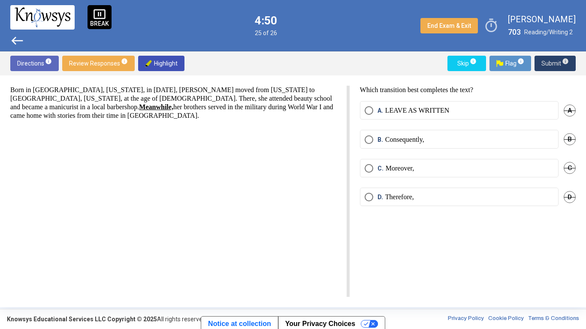
click at [427, 106] on p "LEAVE AS WRITTEN" at bounding box center [417, 110] width 64 height 9
click at [549, 66] on span "Submit info" at bounding box center [554, 63] width 27 height 15
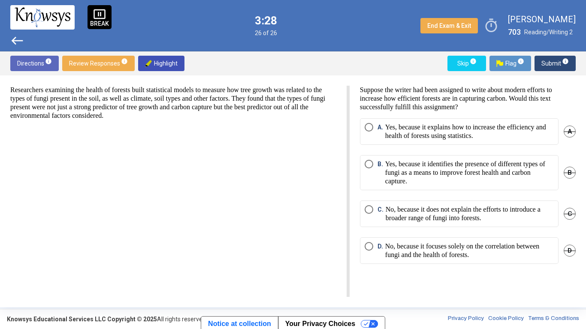
click at [522, 171] on p "Yes, because it identifies the presence of different types of fungi as a means …" at bounding box center [469, 173] width 169 height 26
click at [554, 66] on span "Submit info" at bounding box center [554, 63] width 27 height 15
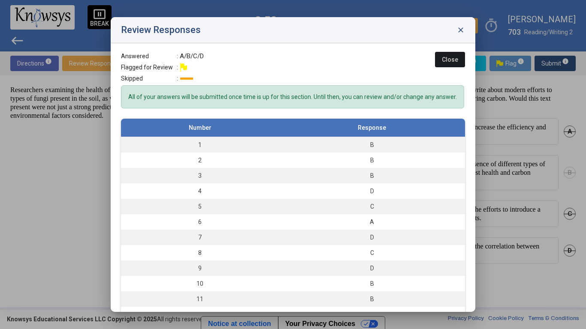
click at [450, 60] on span "Close" at bounding box center [450, 59] width 16 height 7
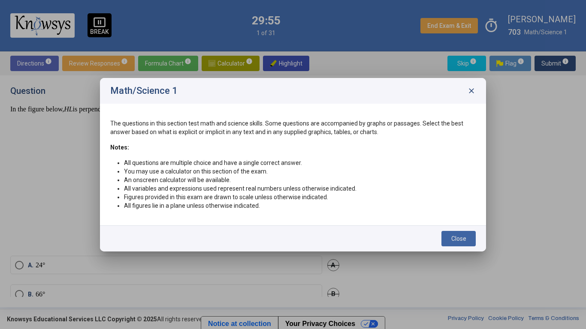
click at [469, 94] on span "close" at bounding box center [471, 91] width 9 height 9
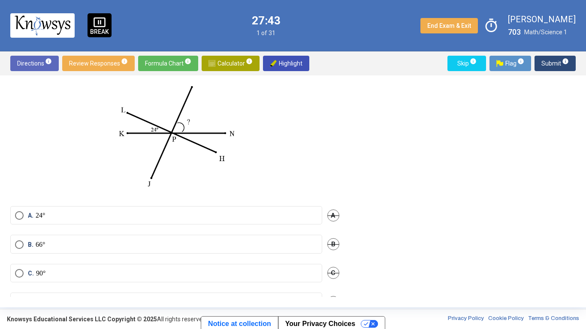
scroll to position [65, 0]
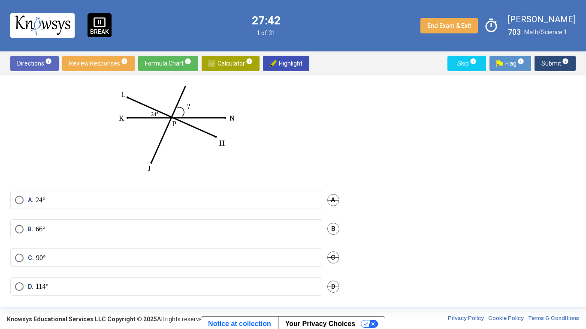
click at [116, 234] on label "B. 66°" at bounding box center [166, 229] width 302 height 9
click at [544, 65] on span "Submit info" at bounding box center [554, 63] width 27 height 15
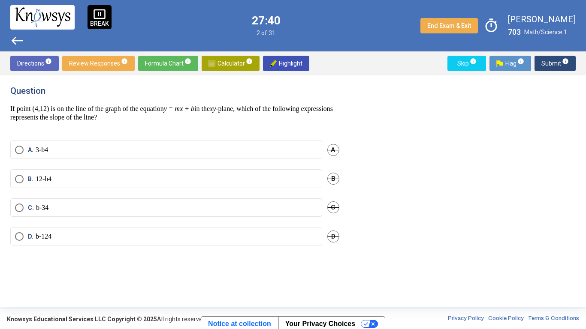
scroll to position [0, 0]
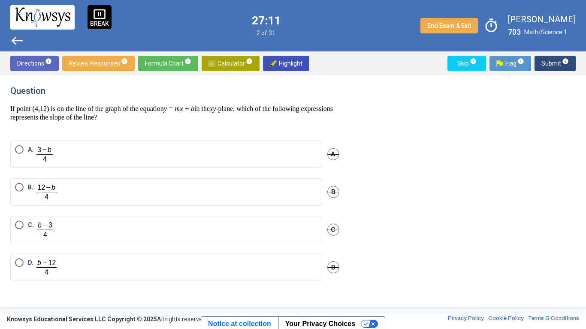
click at [67, 196] on label "B." at bounding box center [166, 192] width 302 height 18
click at [554, 62] on span "Submit info" at bounding box center [554, 63] width 27 height 15
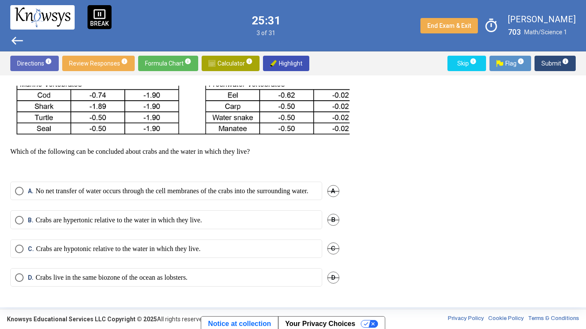
scroll to position [320, 0]
click at [137, 225] on p "Crabs are hypertonic relative to the water in which they live." at bounding box center [119, 220] width 166 height 9
click at [554, 62] on span "Submit info" at bounding box center [554, 63] width 27 height 15
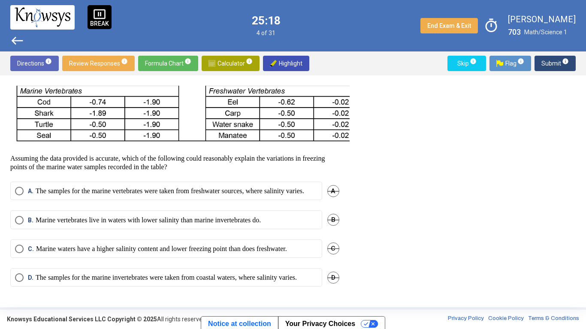
scroll to position [340, 0]
click at [142, 245] on p "Marine waters have a higher salinity content and lower freezing point than does…" at bounding box center [161, 249] width 251 height 9
click at [546, 66] on span "Submit info" at bounding box center [554, 63] width 27 height 15
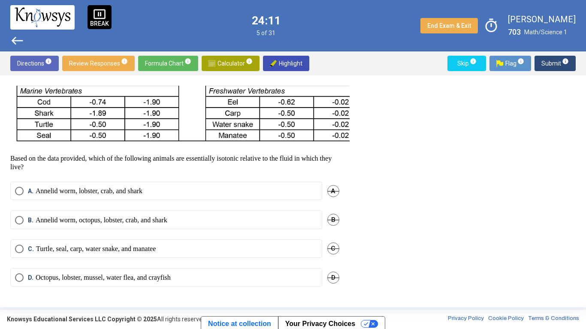
scroll to position [302, 0]
click at [79, 277] on p "Octopus, lobster, mussel, water flea, and crayfish" at bounding box center [103, 278] width 135 height 9
click at [549, 68] on span "Submit info" at bounding box center [554, 63] width 27 height 15
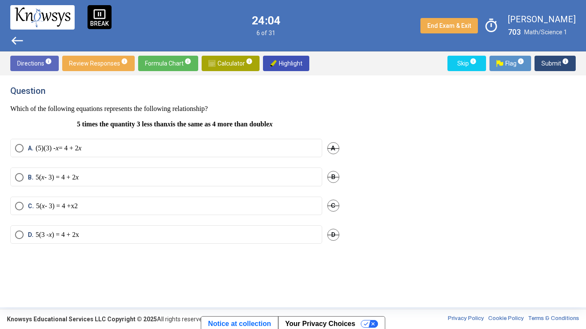
scroll to position [0, 0]
click at [74, 237] on p "5(3 - x ) = 4 + 2x" at bounding box center [57, 236] width 43 height 9
click at [554, 61] on span "Submit info" at bounding box center [554, 63] width 27 height 15
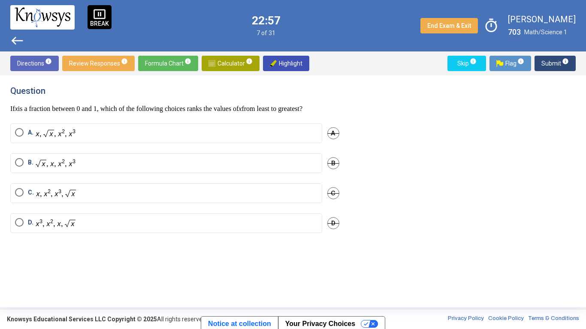
click at [70, 138] on img "Select an option" at bounding box center [56, 133] width 40 height 10
click at [557, 69] on span "Submit info" at bounding box center [554, 63] width 27 height 15
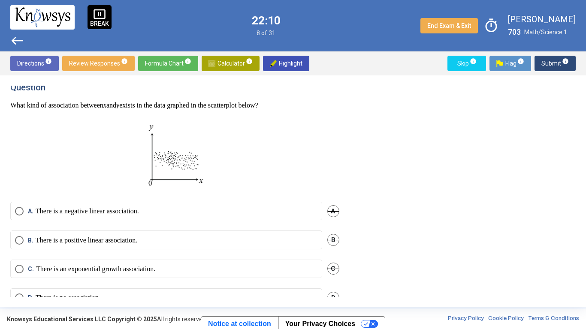
scroll to position [0, 0]
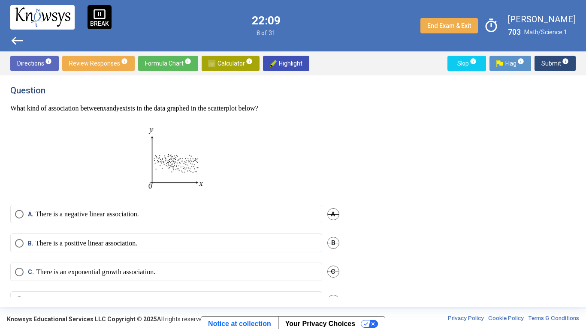
click at [170, 204] on div "Question What kind of association between x and y exists in the data graphed in…" at bounding box center [179, 191] width 339 height 211
click at [172, 213] on label "A. There is a negative linear association." at bounding box center [166, 214] width 302 height 9
click at [555, 66] on span "Submit info" at bounding box center [554, 63] width 27 height 15
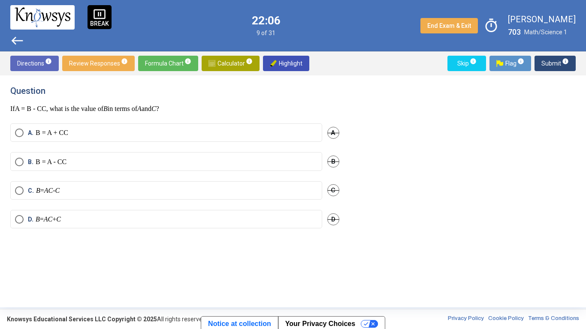
scroll to position [0, 0]
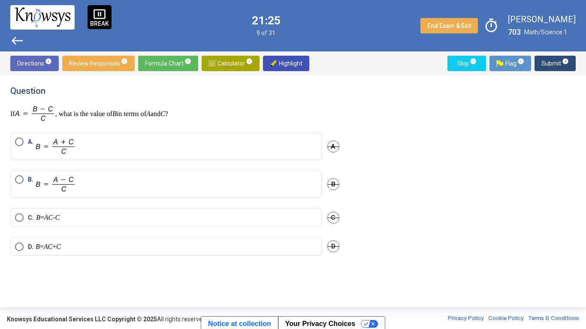
click at [150, 151] on label "A." at bounding box center [166, 147] width 302 height 18
click at [556, 66] on span "Submit info" at bounding box center [554, 63] width 27 height 15
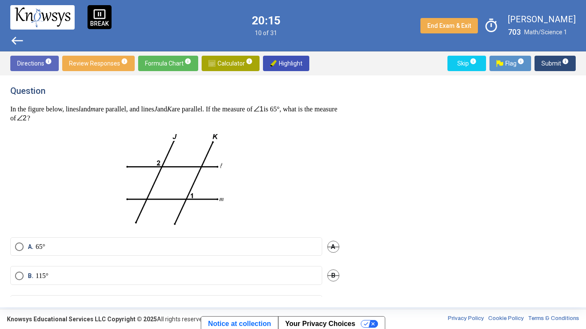
click at [45, 274] on p "115°" at bounding box center [42, 276] width 13 height 9
click at [551, 59] on span "Submit info" at bounding box center [554, 63] width 27 height 15
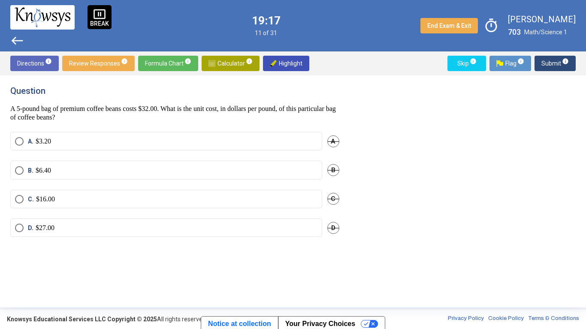
click at [289, 166] on label "B. $6.40" at bounding box center [166, 170] width 302 height 9
click at [550, 64] on span "Submit info" at bounding box center [554, 63] width 27 height 15
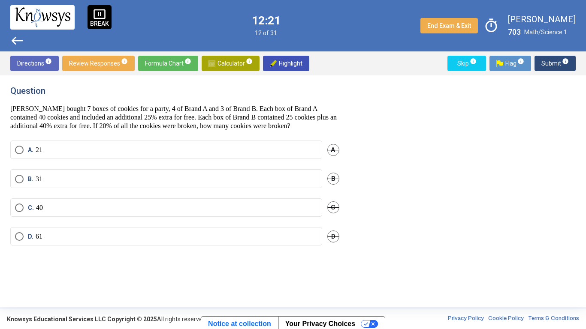
click at [48, 153] on label "A. 21" at bounding box center [166, 150] width 302 height 9
click at [546, 65] on span "Submit info" at bounding box center [554, 63] width 27 height 15
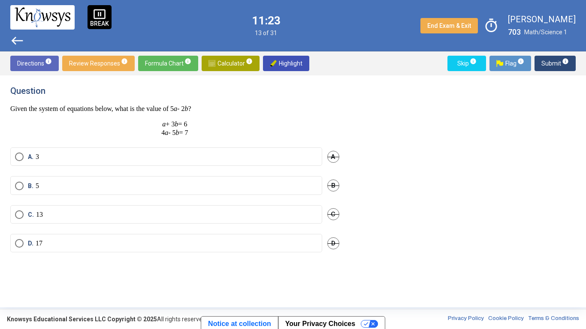
click at [69, 215] on label "C. 13" at bounding box center [166, 215] width 302 height 9
click at [546, 66] on span "Submit info" at bounding box center [554, 63] width 27 height 15
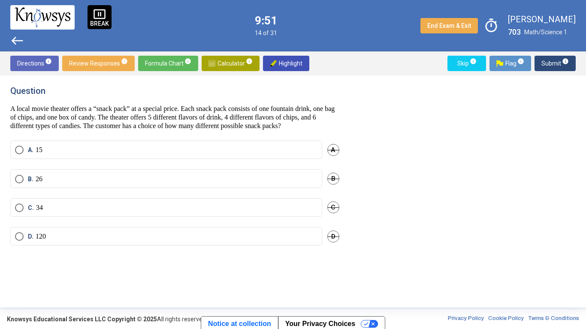
click at [101, 241] on label "D. 120" at bounding box center [166, 236] width 302 height 9
click at [557, 62] on span "Submit info" at bounding box center [554, 63] width 27 height 15
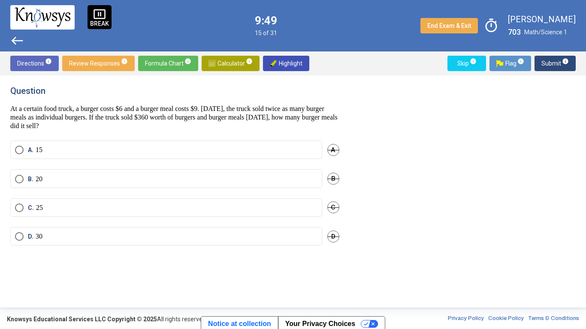
click at [552, 66] on span "Submit info" at bounding box center [554, 63] width 27 height 15
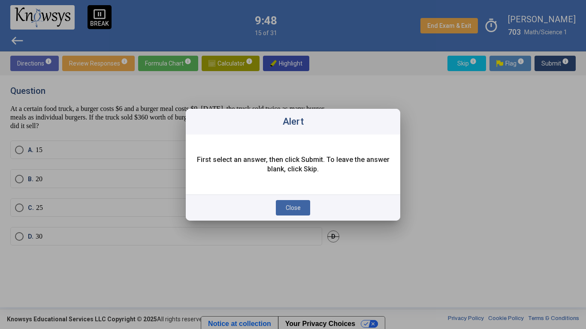
click at [301, 214] on button "Close" at bounding box center [293, 207] width 34 height 15
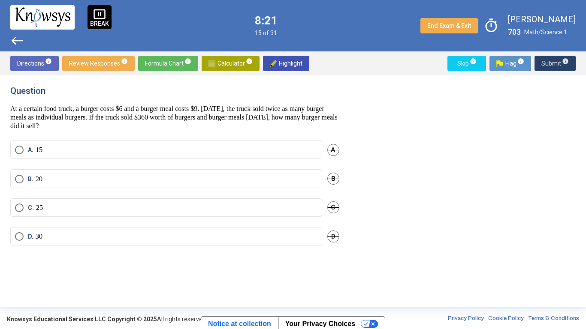
click at [175, 178] on label "B. 20" at bounding box center [166, 179] width 302 height 9
click at [547, 64] on span "Submit info" at bounding box center [554, 63] width 27 height 15
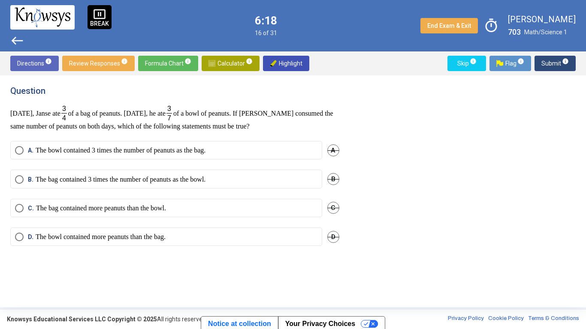
click at [181, 181] on p "The bag contained 3 times the number of peanuts as the bowl." at bounding box center [121, 179] width 170 height 9
click at [552, 64] on span "Submit info" at bounding box center [554, 63] width 27 height 15
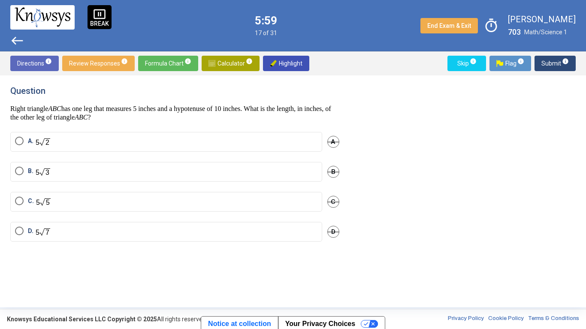
click at [205, 205] on label "C." at bounding box center [166, 202] width 302 height 10
click at [554, 64] on span "Submit info" at bounding box center [554, 63] width 27 height 15
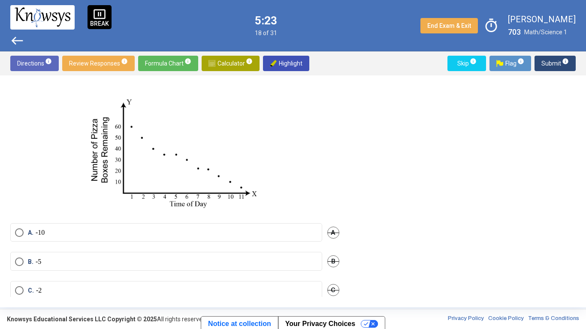
scroll to position [64, 0]
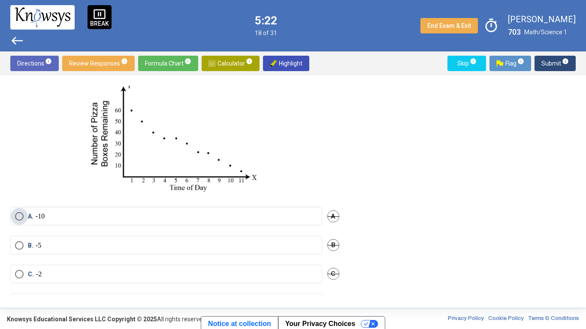
click at [115, 221] on label "A. -10" at bounding box center [166, 216] width 302 height 9
click at [551, 65] on span "Submit info" at bounding box center [554, 63] width 27 height 15
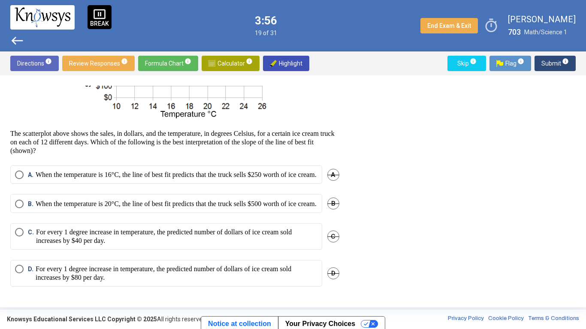
scroll to position [126, 0]
click at [184, 240] on p "For every 1 degree increase in temperature, the predicted number of dollars of …" at bounding box center [176, 236] width 281 height 17
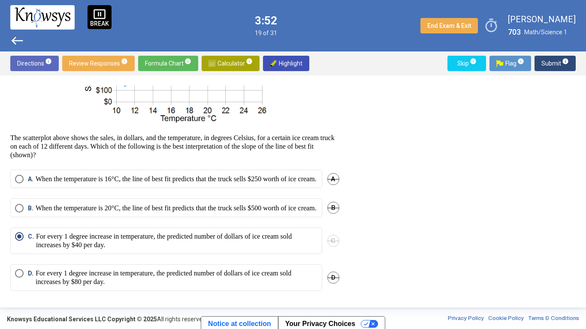
scroll to position [105, 0]
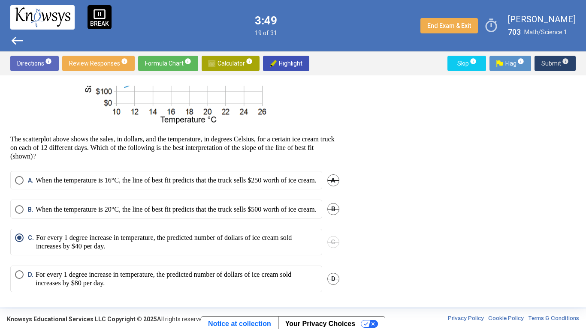
click at [546, 66] on span "Submit info" at bounding box center [554, 63] width 27 height 15
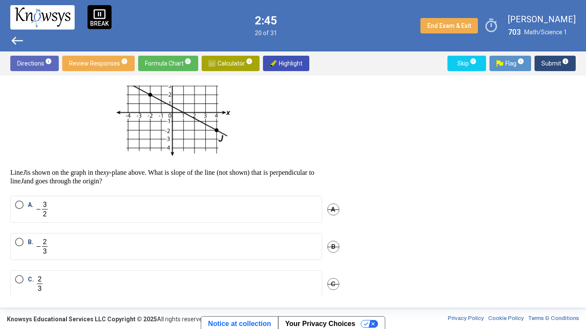
scroll to position [55, 0]
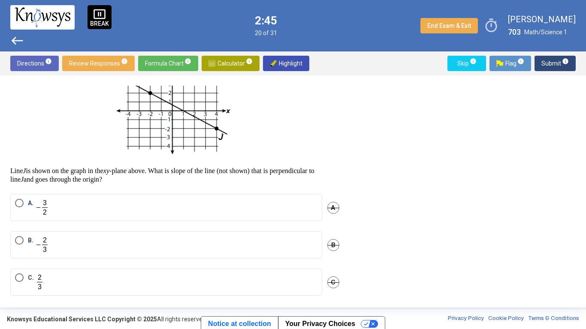
click at [105, 245] on label "B." at bounding box center [166, 245] width 302 height 18
click at [551, 59] on span "Submit info" at bounding box center [554, 63] width 27 height 15
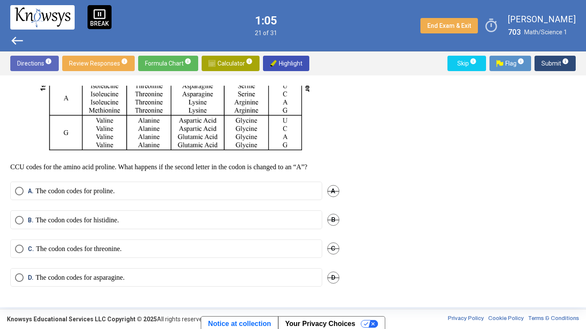
scroll to position [226, 0]
click at [143, 223] on label "B. The codon codes for histidine." at bounding box center [166, 220] width 302 height 9
click at [544, 66] on span "Submit info" at bounding box center [554, 63] width 27 height 15
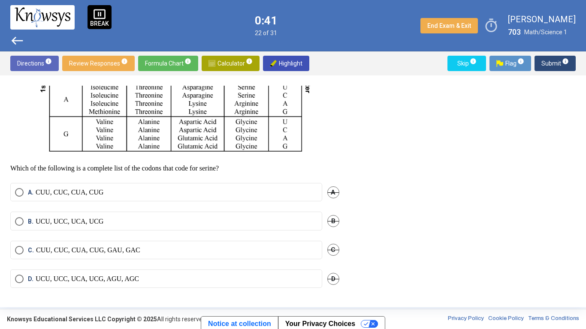
scroll to position [218, 0]
click at [144, 277] on label "D. UCU, UCC, UCA, UCG, AGU, AGC" at bounding box center [166, 278] width 302 height 9
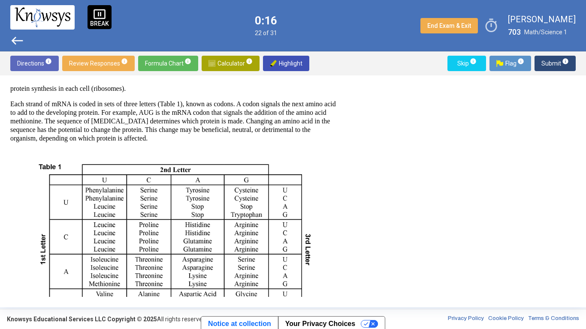
scroll to position [41, 0]
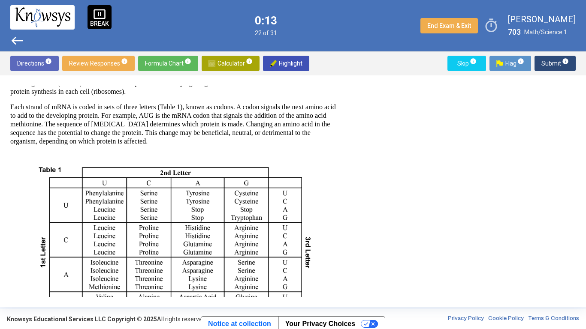
click at [557, 60] on span "Submit info" at bounding box center [554, 63] width 27 height 15
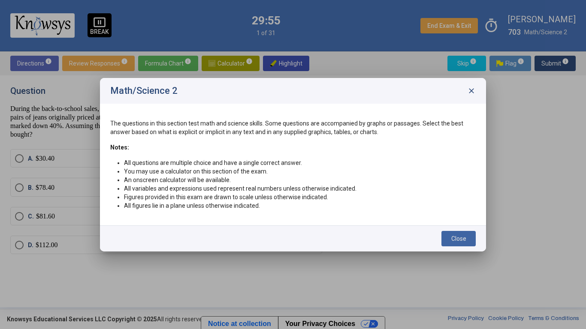
click at [469, 91] on span "close" at bounding box center [471, 91] width 9 height 9
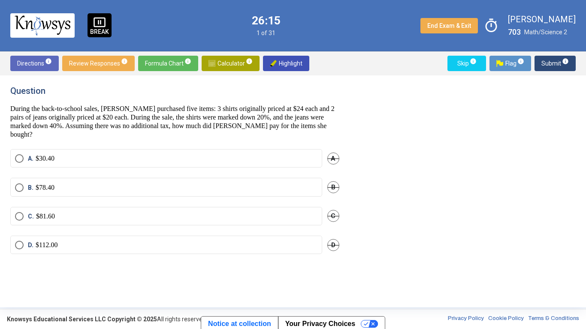
click at [69, 159] on label "A. $30.40" at bounding box center [166, 158] width 302 height 9
click at [546, 67] on span "Submit info" at bounding box center [554, 63] width 27 height 15
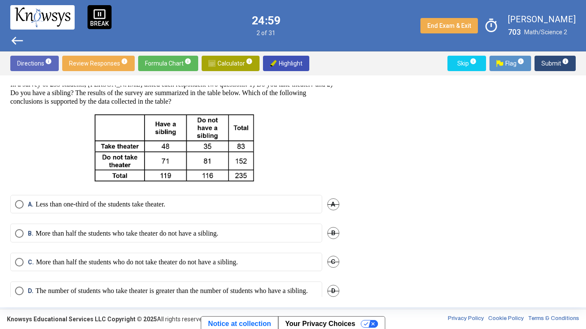
scroll to position [26, 0]
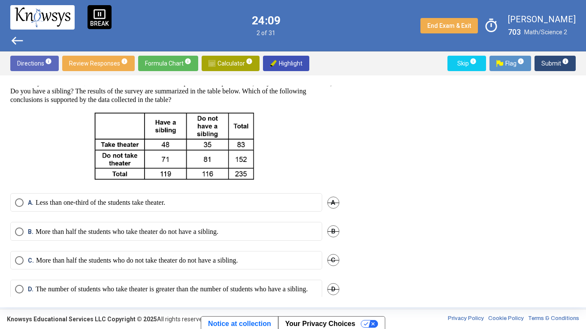
click at [333, 200] on span "A" at bounding box center [333, 203] width 12 height 12
click at [332, 228] on span "B" at bounding box center [333, 232] width 12 height 12
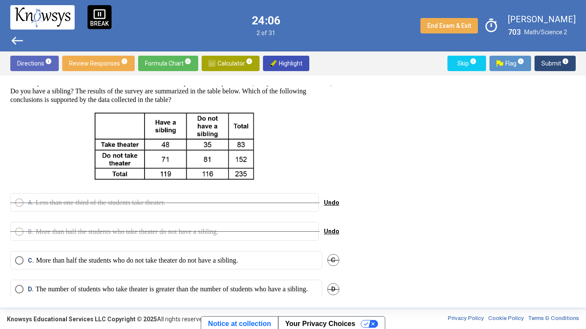
scroll to position [46, 0]
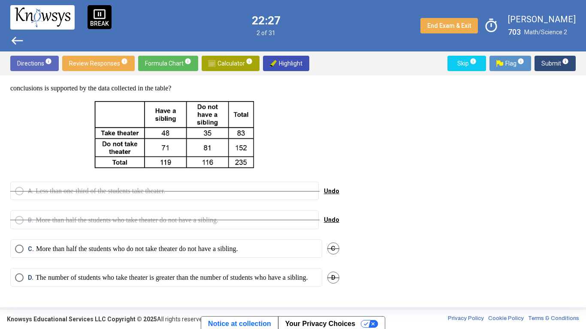
click at [328, 275] on span "D" at bounding box center [333, 278] width 12 height 12
click at [265, 245] on label "C. More than half the students who do not take theater do not have a sibling." at bounding box center [166, 249] width 302 height 9
click at [548, 65] on span "Submit info" at bounding box center [554, 63] width 27 height 15
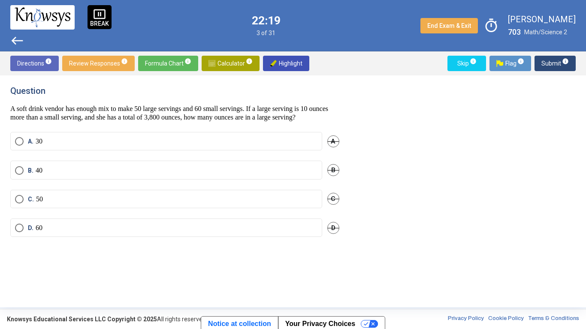
scroll to position [0, 0]
click at [54, 232] on label "D. 60" at bounding box center [166, 228] width 302 height 9
click at [548, 69] on span "Submit info" at bounding box center [554, 63] width 27 height 15
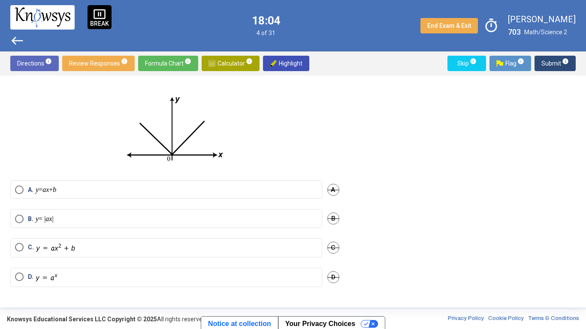
scroll to position [39, 0]
click at [154, 224] on mat-radio-button "B. y = | ax |" at bounding box center [166, 218] width 312 height 18
click at [116, 256] on mat-radio-button "C." at bounding box center [166, 247] width 312 height 19
click at [84, 277] on label "D." at bounding box center [166, 277] width 302 height 10
click at [546, 67] on span "Submit info" at bounding box center [554, 63] width 27 height 15
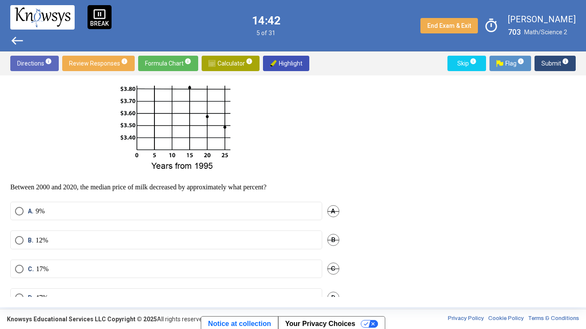
scroll to position [162, 0]
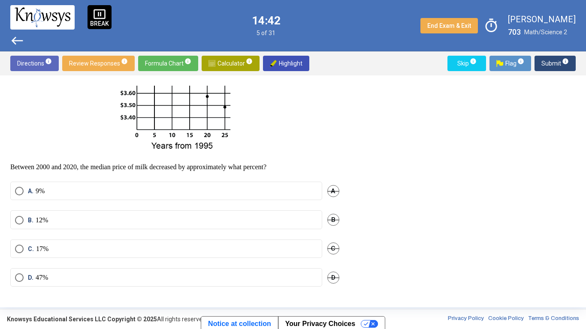
click at [76, 196] on label "A. 9%" at bounding box center [166, 191] width 302 height 9
click at [551, 66] on span "Submit info" at bounding box center [554, 63] width 27 height 15
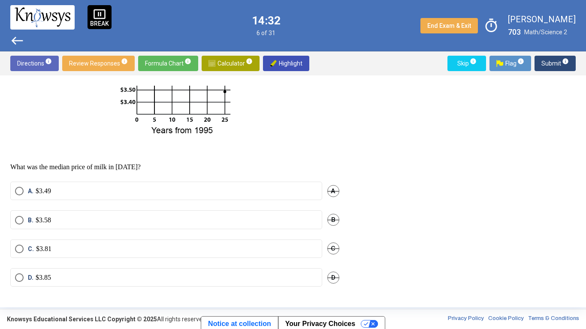
scroll to position [184, 0]
click at [103, 245] on label "C. $3.81" at bounding box center [166, 249] width 302 height 9
click at [548, 70] on span "Submit info" at bounding box center [554, 63] width 27 height 15
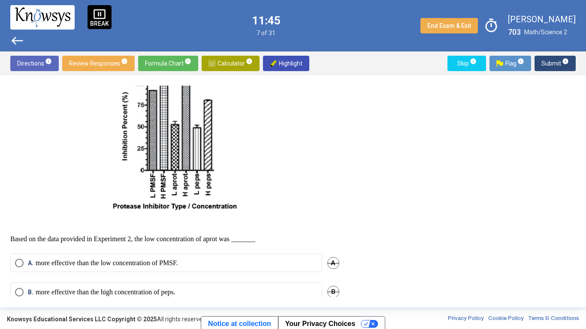
scroll to position [410, 0]
click at [269, 186] on p at bounding box center [174, 140] width 329 height 144
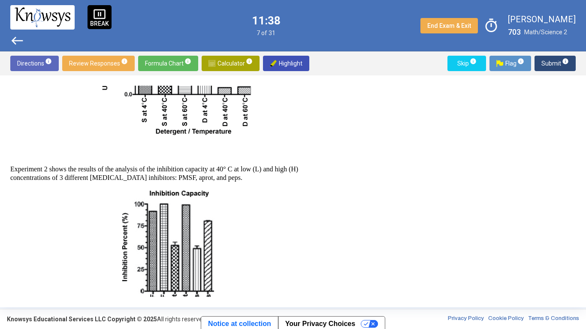
scroll to position [287, 0]
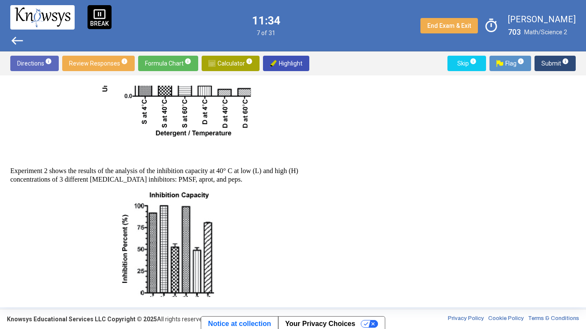
click at [269, 186] on div "Two questions are based on the following information. Detergent enzymes account…" at bounding box center [174, 91] width 329 height 549
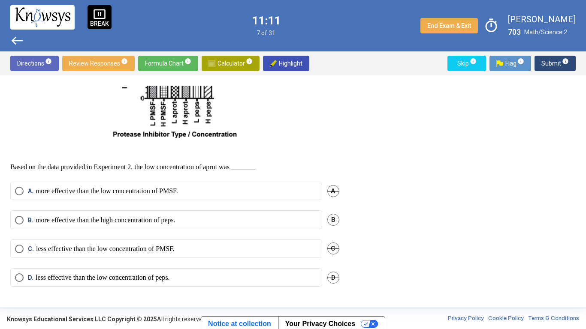
scroll to position [479, 0]
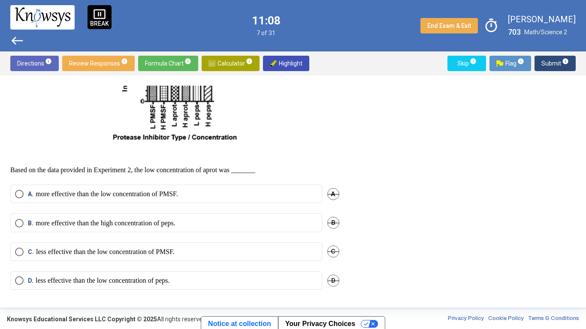
click at [159, 247] on mat-radio-button "C. less effective than the low concentration of PMSF." at bounding box center [166, 252] width 312 height 18
click at [158, 254] on p "less effective than the low concentration of PMSF." at bounding box center [105, 252] width 138 height 9
click at [549, 63] on span "Submit info" at bounding box center [554, 63] width 27 height 15
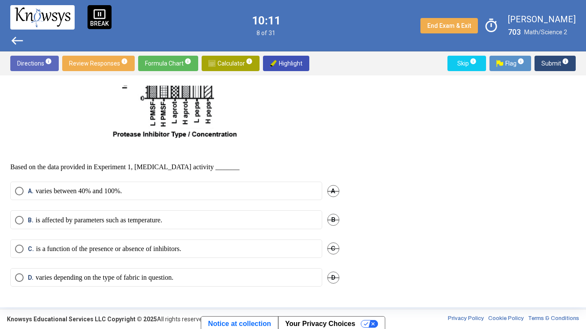
scroll to position [496, 0]
click at [135, 258] on mat-radio-button "C. is a function of the presence or absence of inhibitors." at bounding box center [166, 250] width 312 height 18
click at [135, 251] on p "is a function of the presence or absence of inhibitors." at bounding box center [108, 250] width 145 height 9
click at [548, 66] on span "Submit info" at bounding box center [554, 63] width 27 height 15
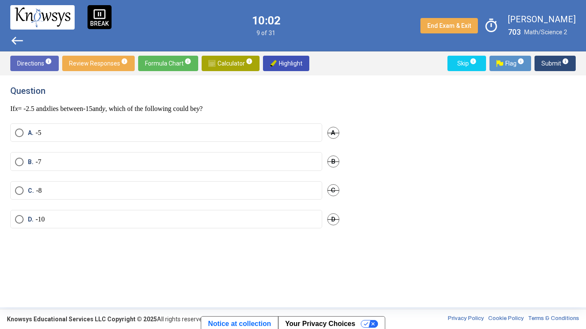
scroll to position [0, 0]
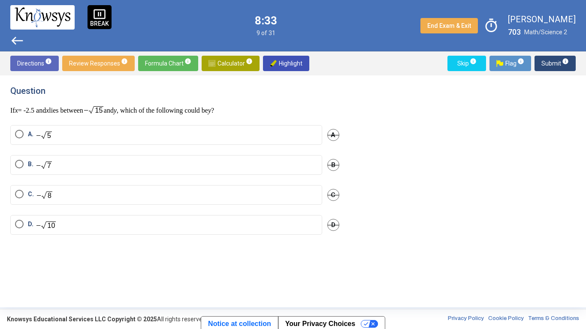
click at [88, 138] on label "A." at bounding box center [166, 135] width 302 height 10
click at [547, 69] on span "Submit info" at bounding box center [554, 63] width 27 height 15
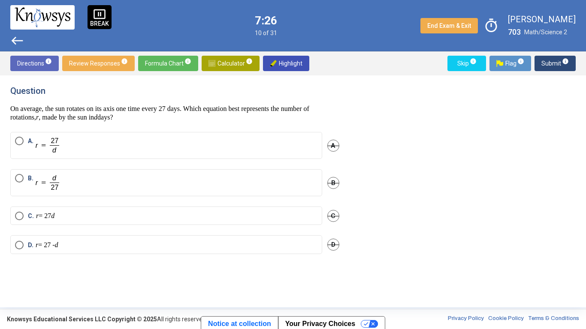
click at [41, 190] on img "Select an option" at bounding box center [48, 183] width 25 height 18
click at [549, 65] on span "Submit info" at bounding box center [554, 63] width 27 height 15
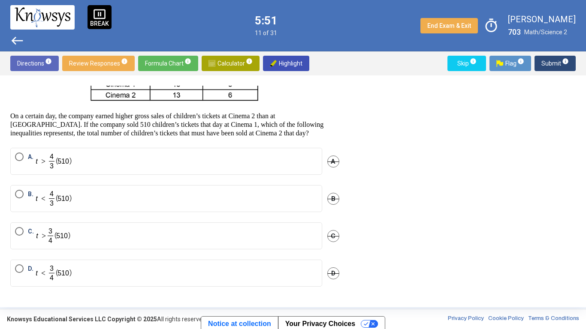
scroll to position [80, 0]
click at [59, 244] on img "Select an option" at bounding box center [53, 237] width 34 height 18
click at [551, 62] on span "Submit info" at bounding box center [554, 63] width 27 height 15
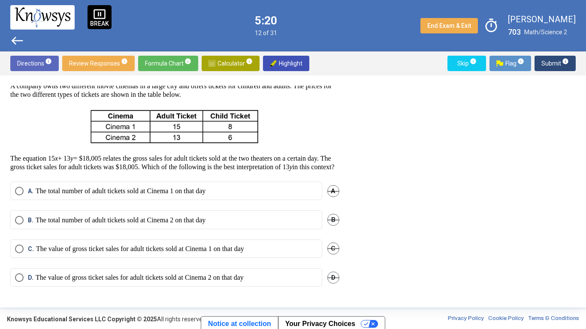
scroll to position [47, 0]
click at [228, 223] on label "B. The total number of adult tickets sold at Cinema 2 on that day" at bounding box center [166, 220] width 302 height 9
click at [550, 64] on span "Submit info" at bounding box center [554, 63] width 27 height 15
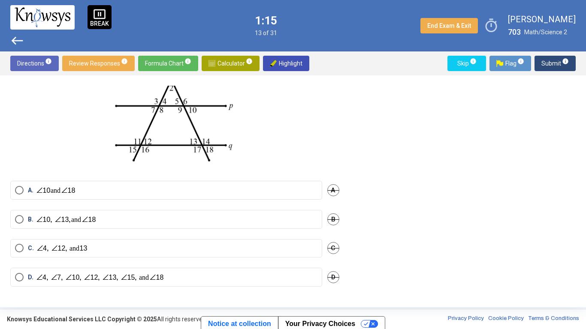
scroll to position [80, 0]
click at [64, 252] on img "Select an option" at bounding box center [52, 248] width 33 height 9
click at [63, 277] on img "Select an option" at bounding box center [87, 277] width 103 height 9
click at [551, 66] on span "Submit info" at bounding box center [554, 63] width 27 height 15
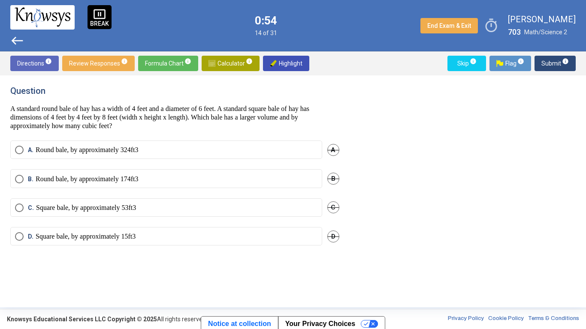
scroll to position [0, 0]
